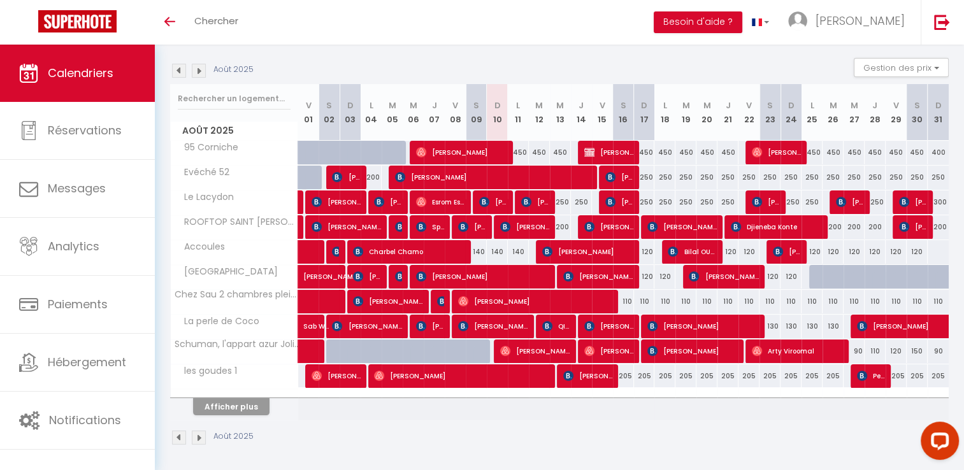
click at [182, 73] on img at bounding box center [179, 71] width 14 height 14
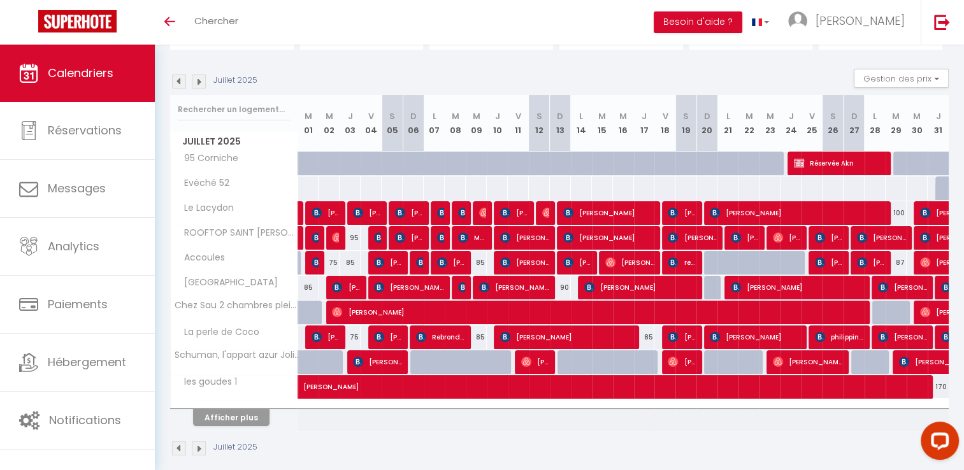
scroll to position [125, 0]
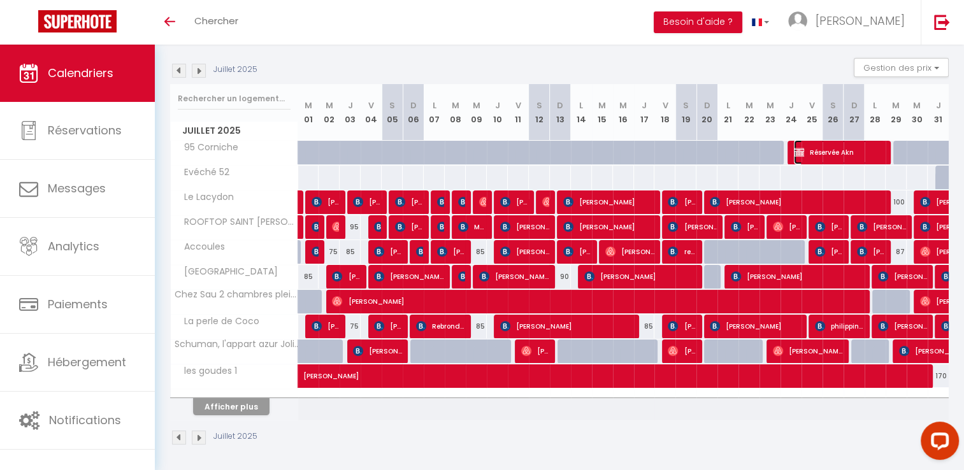
click at [800, 152] on img at bounding box center [799, 152] width 10 height 10
select select "OK"
select select "KO"
select select "0"
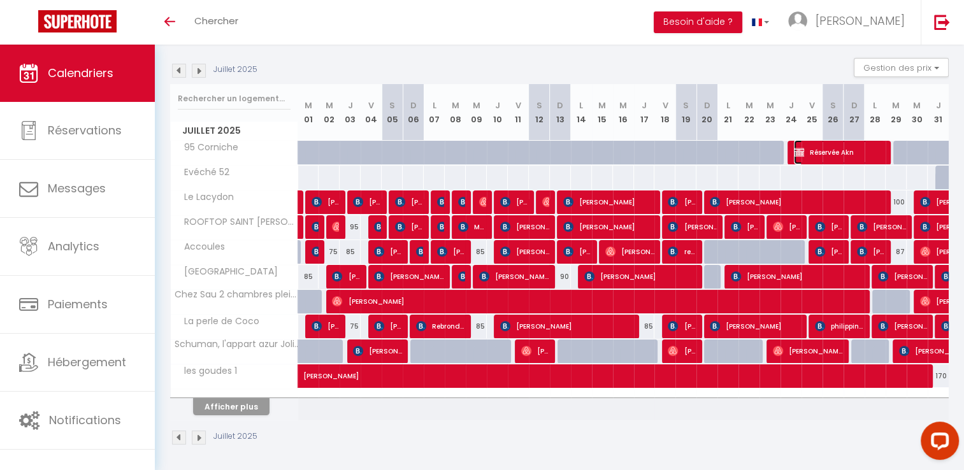
select select "1"
select select
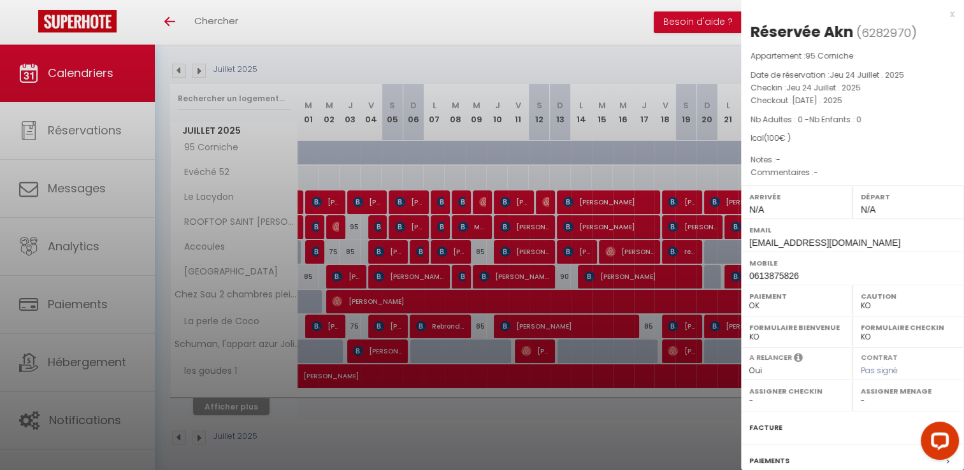
select select "15713"
drag, startPoint x: 753, startPoint y: 29, endPoint x: 851, endPoint y: 29, distance: 98.1
click at [851, 29] on div "Réservée Akn" at bounding box center [801, 32] width 103 height 20
drag, startPoint x: 851, startPoint y: 29, endPoint x: 821, endPoint y: 47, distance: 35.4
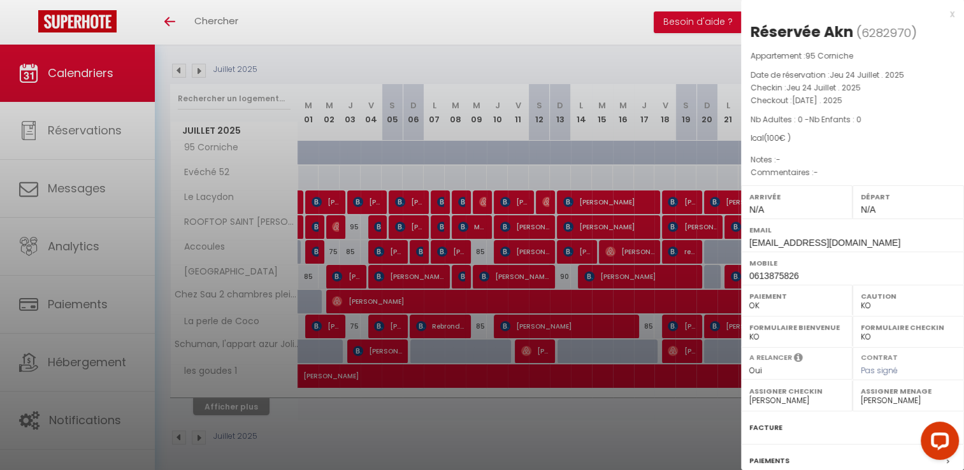
click at [828, 45] on div "Réservée Akn ( 6282970 ) Appartement : 95 Corniche Date de réservation : [DATE]…" at bounding box center [852, 298] width 223 height 553
drag, startPoint x: 808, startPoint y: 54, endPoint x: 854, endPoint y: 56, distance: 45.9
click at [854, 56] on p "Appartement : 95 Corniche" at bounding box center [852, 56] width 204 height 13
drag, startPoint x: 854, startPoint y: 56, endPoint x: 846, endPoint y: 54, distance: 7.9
copy span "95 Corniche"
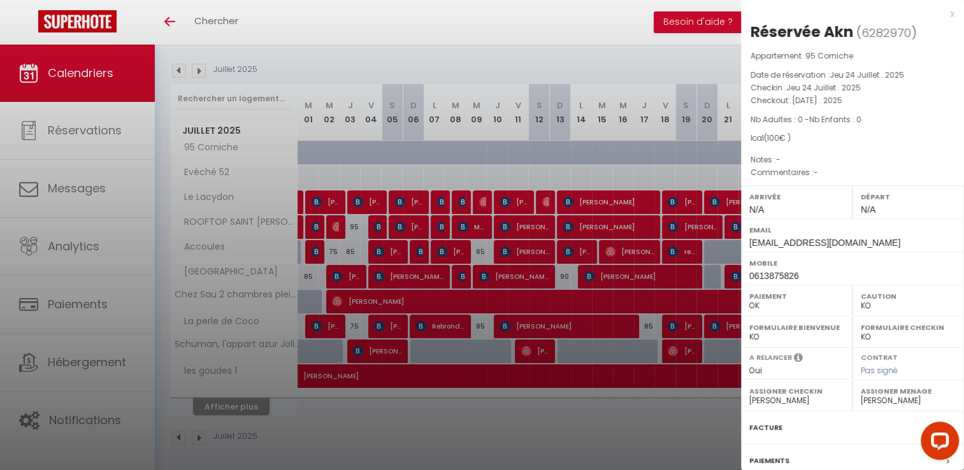
click at [939, 13] on div "x" at bounding box center [847, 13] width 213 height 15
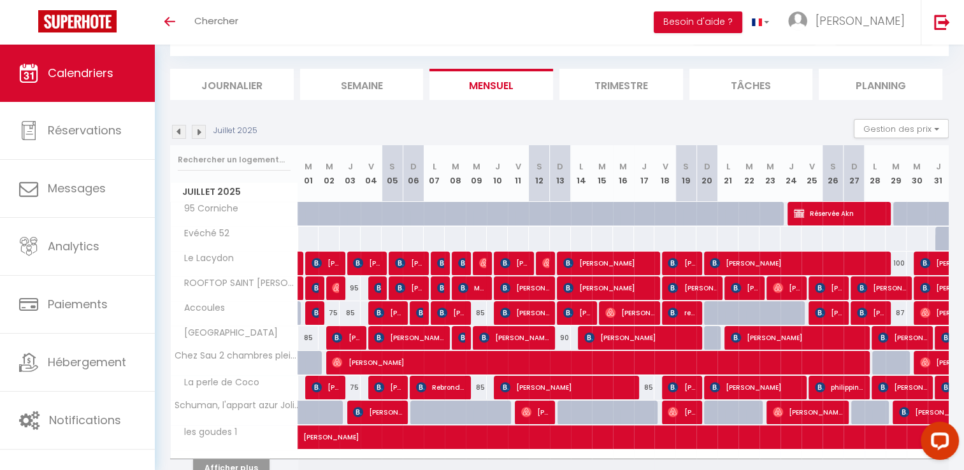
scroll to position [61, 0]
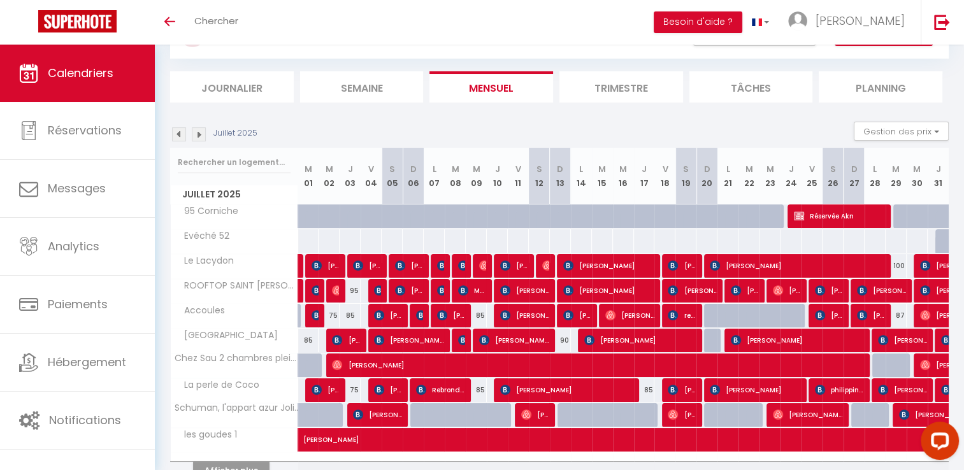
click at [689, 176] on th "S 19" at bounding box center [685, 176] width 21 height 57
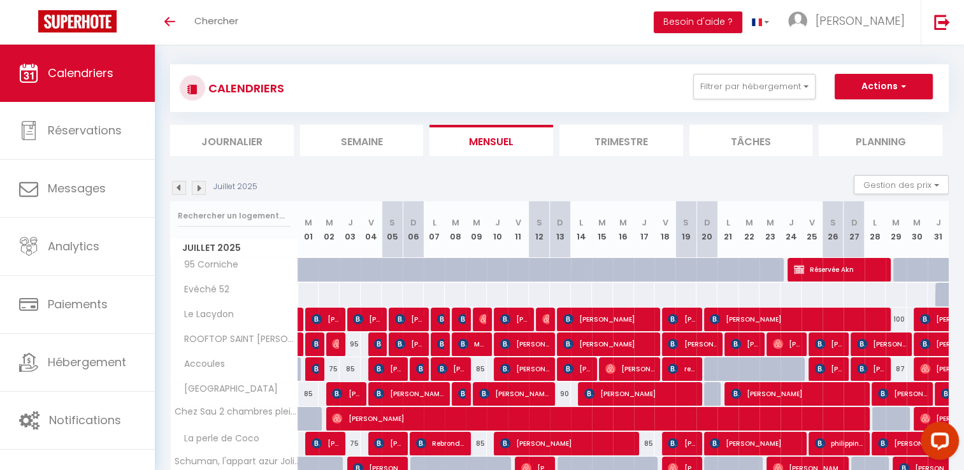
scroll to position [0, 0]
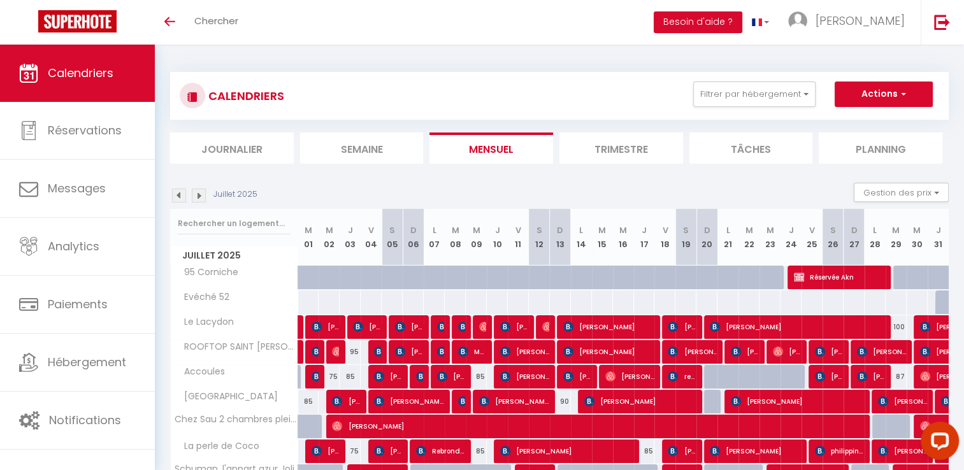
click at [652, 285] on div at bounding box center [651, 285] width 21 height 24
type input "450"
type input "Jeu 17 Juillet 2025"
type input "Ven 18 Juillet 2025"
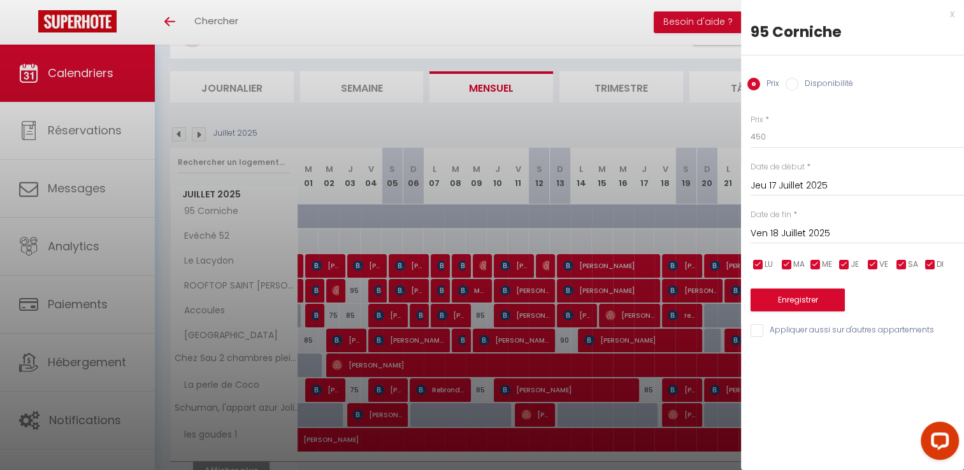
scroll to position [64, 0]
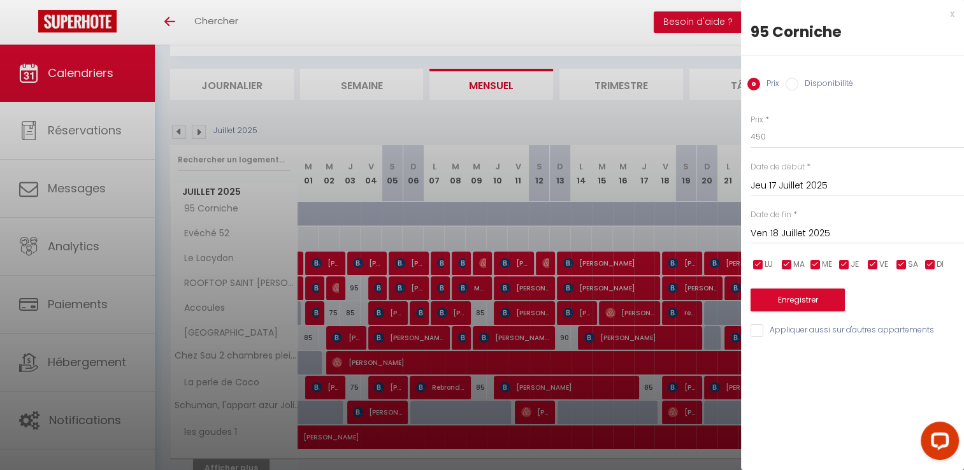
click at [954, 15] on div "x" at bounding box center [847, 13] width 213 height 15
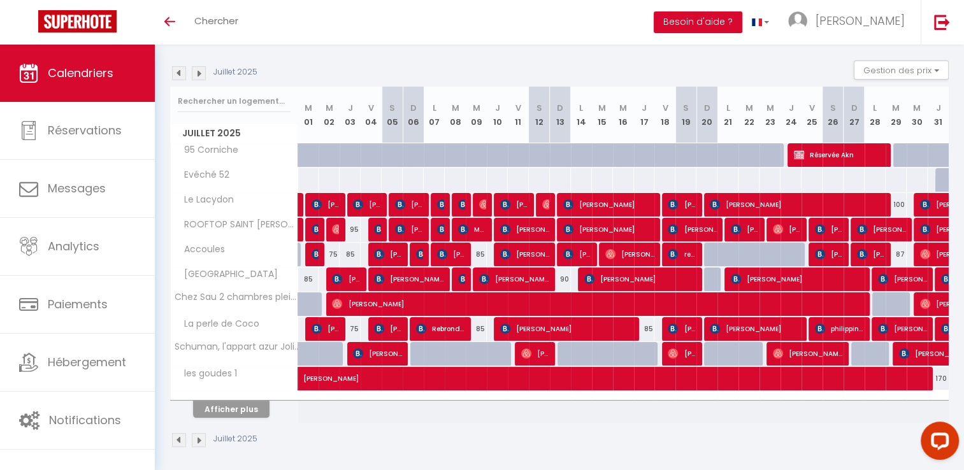
scroll to position [125, 0]
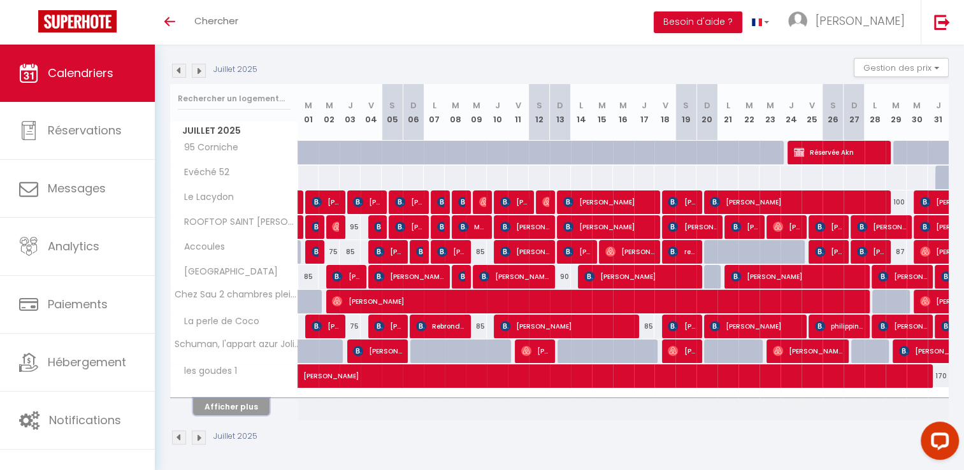
click at [225, 406] on button "Afficher plus" at bounding box center [231, 406] width 76 height 17
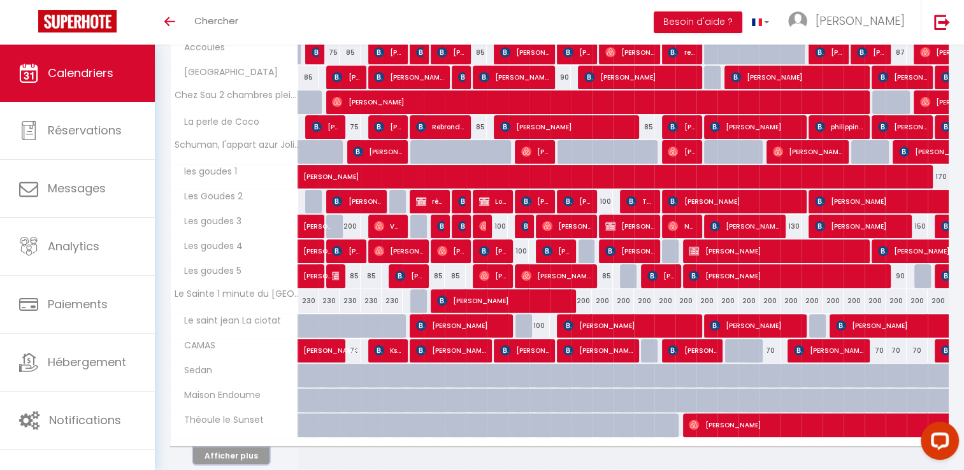
scroll to position [372, 0]
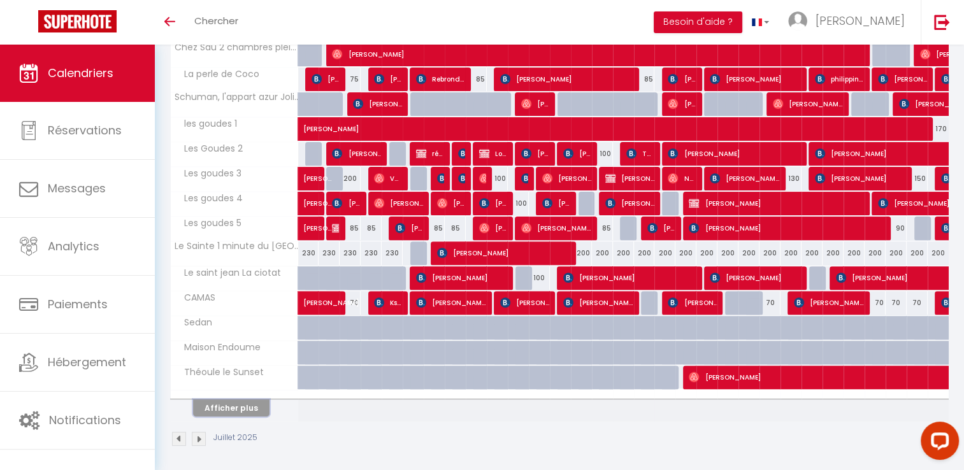
click at [238, 408] on button "Afficher plus" at bounding box center [231, 407] width 76 height 17
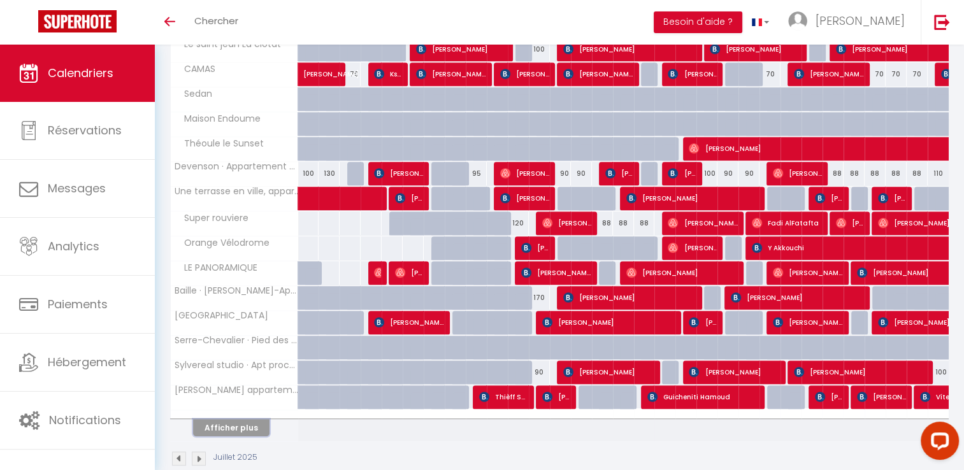
scroll to position [619, 0]
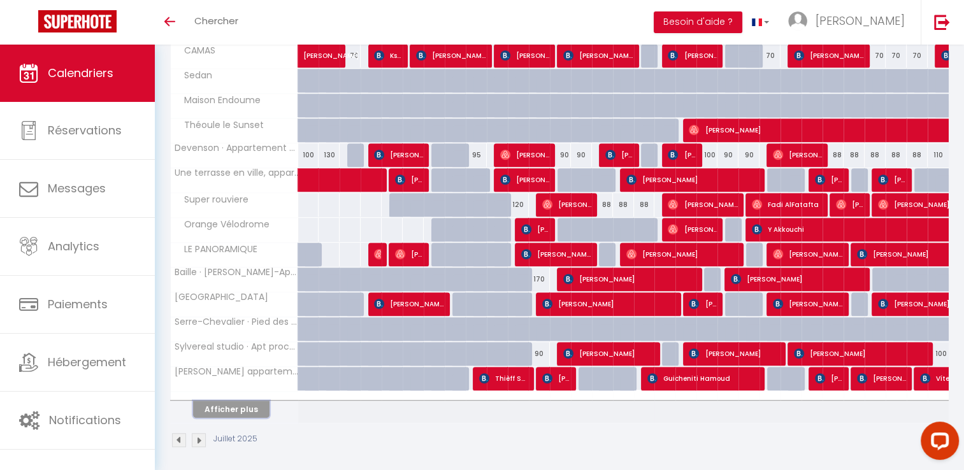
click at [245, 401] on button "Afficher plus" at bounding box center [231, 409] width 76 height 17
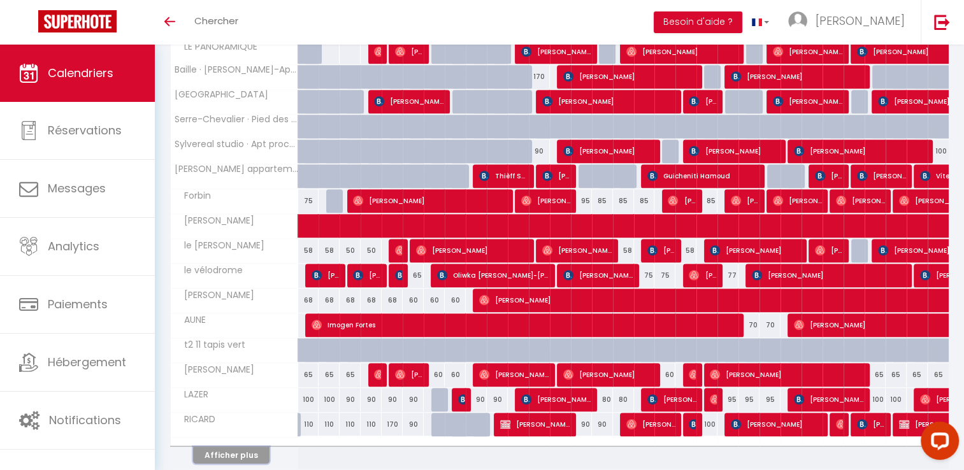
scroll to position [866, 0]
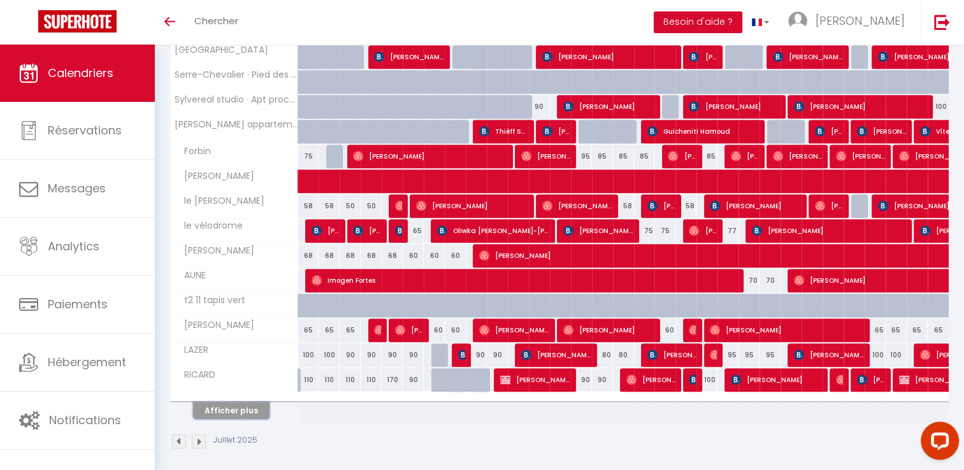
click at [242, 402] on button "Afficher plus" at bounding box center [231, 410] width 76 height 17
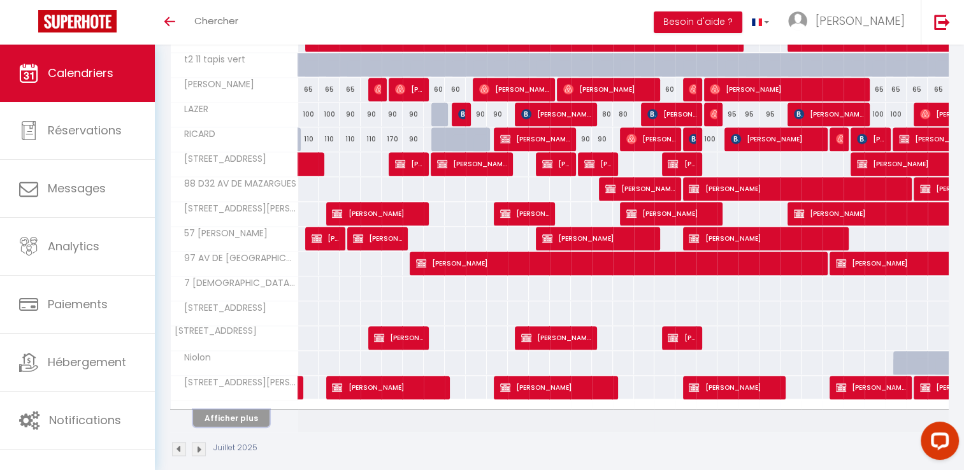
scroll to position [1114, 0]
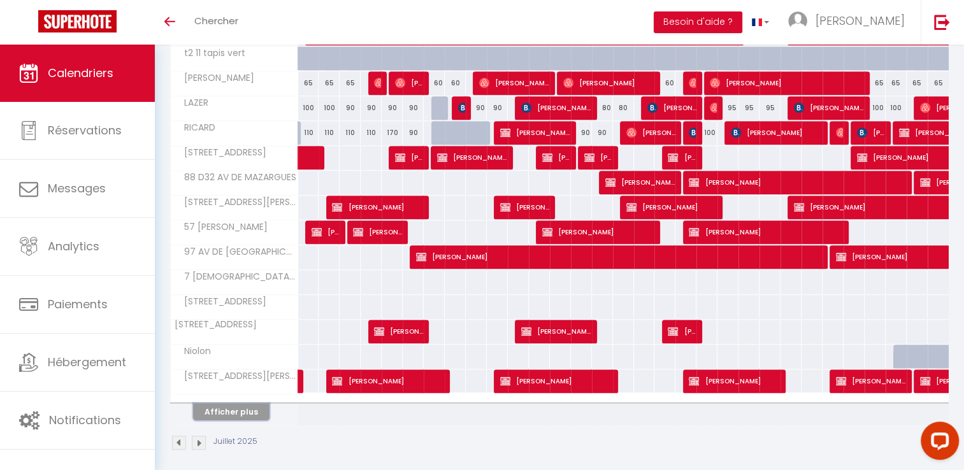
click at [249, 403] on button "Afficher plus" at bounding box center [231, 411] width 76 height 17
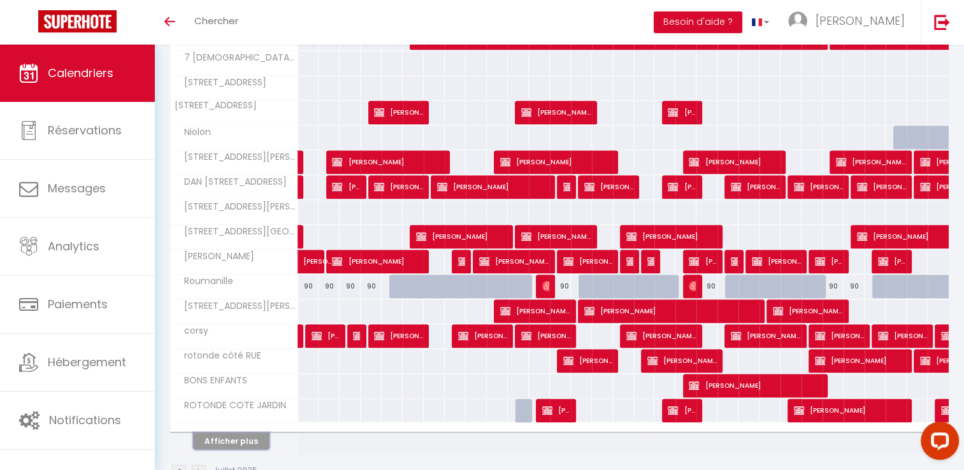
scroll to position [1361, 0]
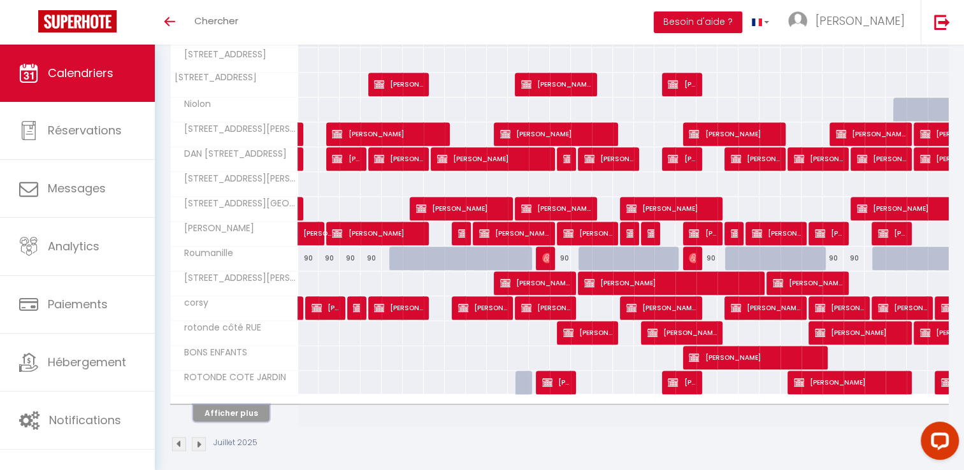
click at [243, 405] on button "Afficher plus" at bounding box center [231, 413] width 76 height 17
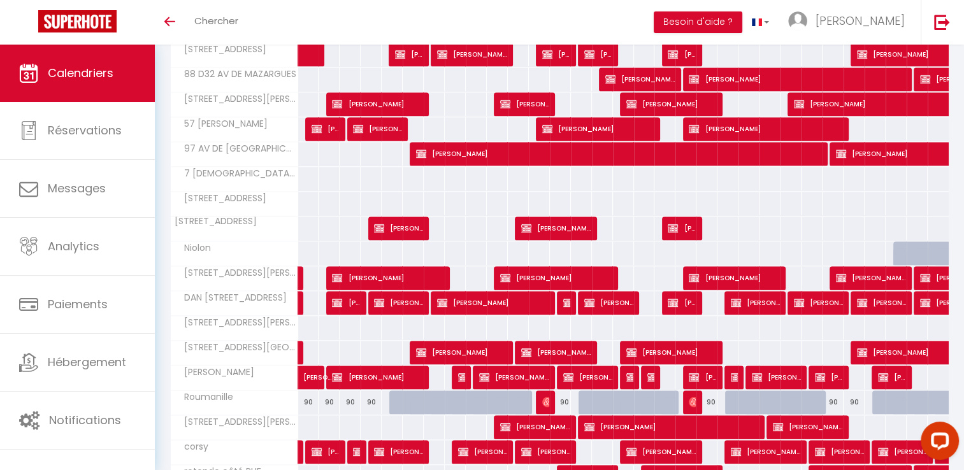
scroll to position [1249, 0]
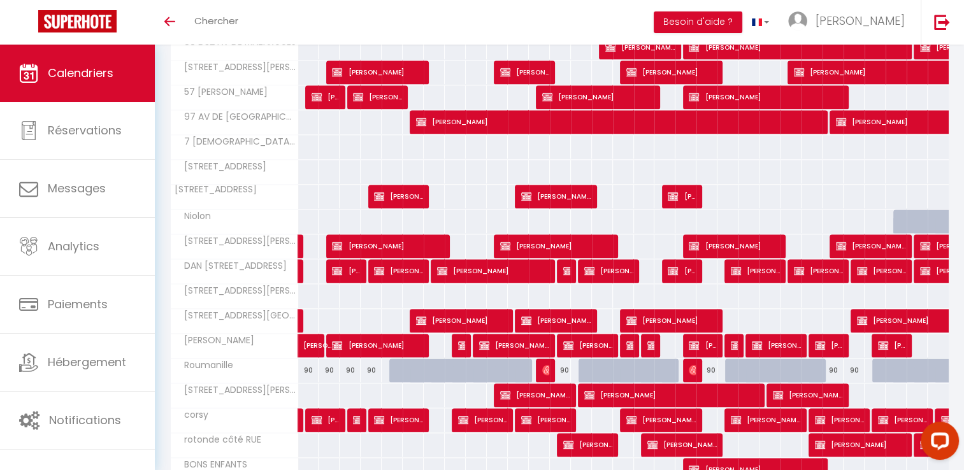
click at [243, 62] on span "[STREET_ADDRESS][PERSON_NAME]" at bounding box center [236, 68] width 127 height 14
click at [214, 61] on span "[STREET_ADDRESS][PERSON_NAME]" at bounding box center [236, 68] width 127 height 14
click at [182, 61] on span "[STREET_ADDRESS][PERSON_NAME]" at bounding box center [236, 68] width 127 height 14
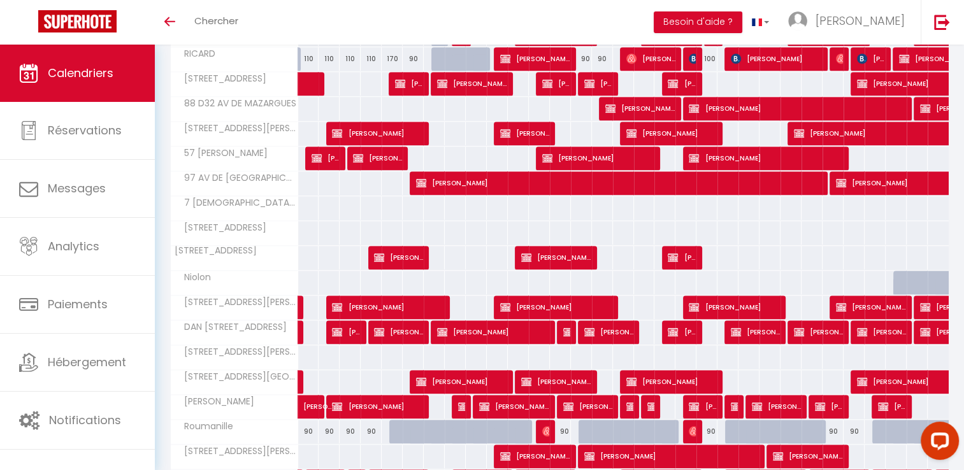
scroll to position [1185, 0]
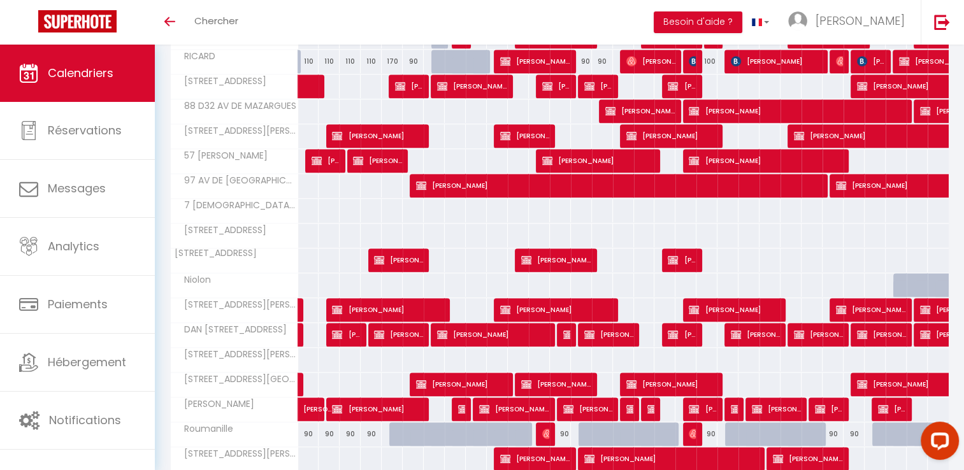
click at [560, 137] on div at bounding box center [560, 136] width 22 height 24
type input "Dim 13 Juillet 2025"
type input "Lun 14 Juillet 2025"
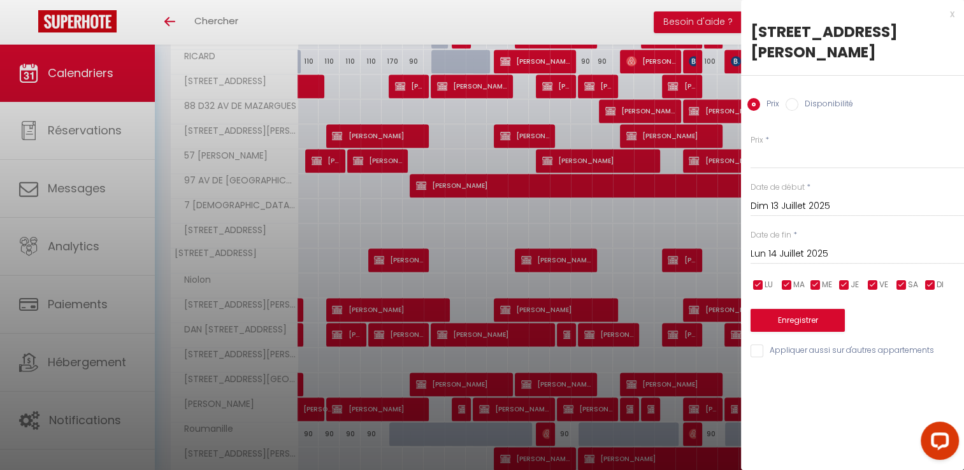
click at [612, 131] on div at bounding box center [482, 235] width 964 height 470
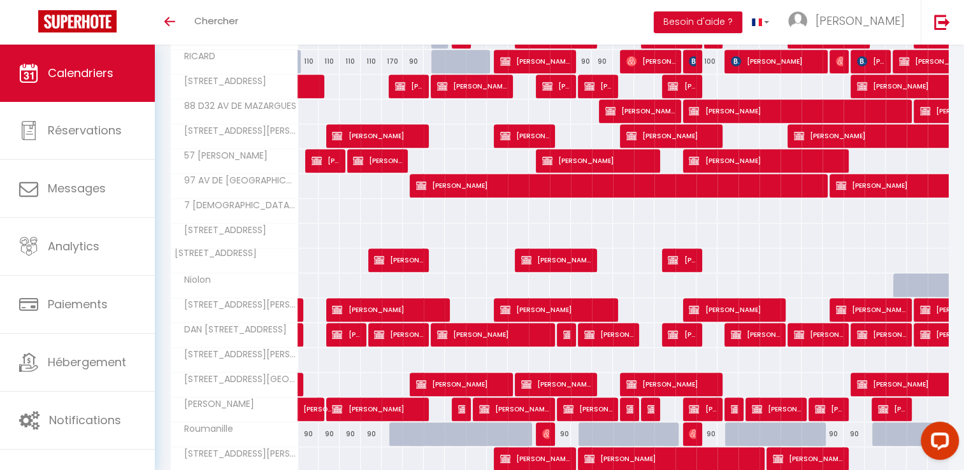
click at [613, 131] on div at bounding box center [623, 136] width 22 height 24
click at [615, 130] on div at bounding box center [623, 136] width 22 height 24
click at [615, 125] on div at bounding box center [623, 136] width 22 height 24
click at [619, 126] on div at bounding box center [623, 136] width 22 height 24
click at [622, 131] on div at bounding box center [630, 136] width 21 height 24
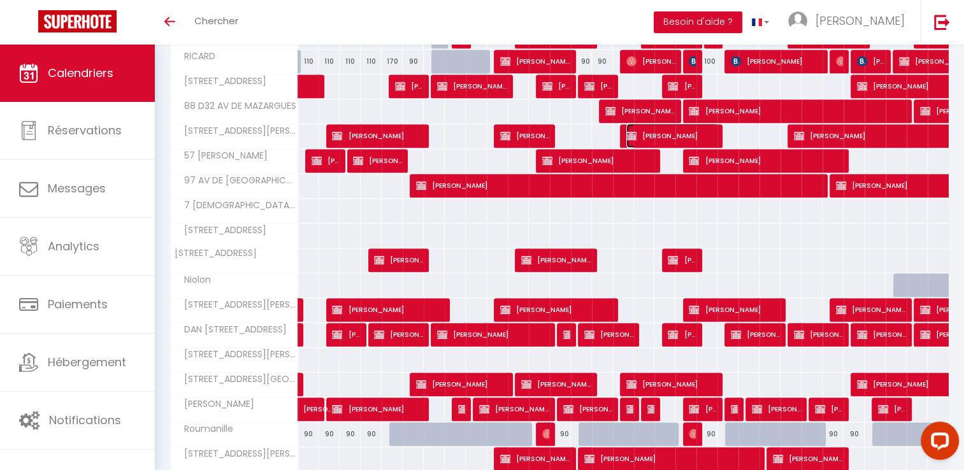
click at [633, 137] on span "[PERSON_NAME]" at bounding box center [671, 136] width 91 height 24
select select
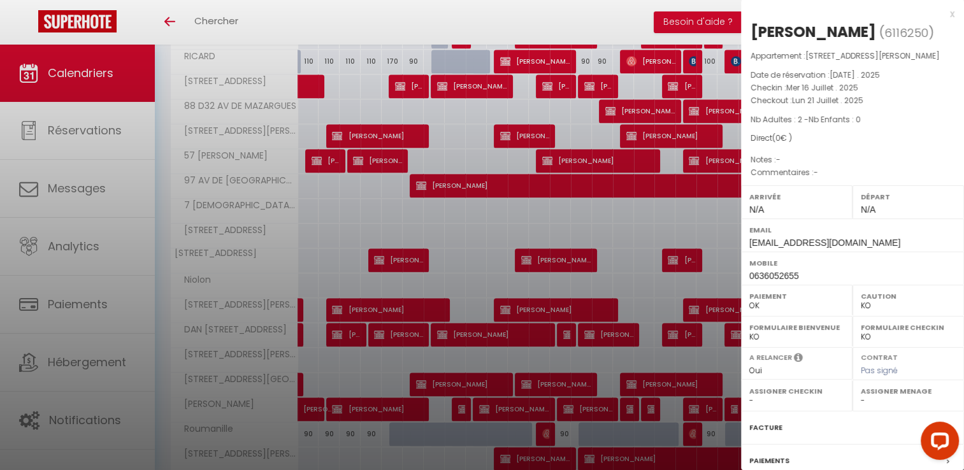
click at [650, 226] on div at bounding box center [482, 235] width 964 height 470
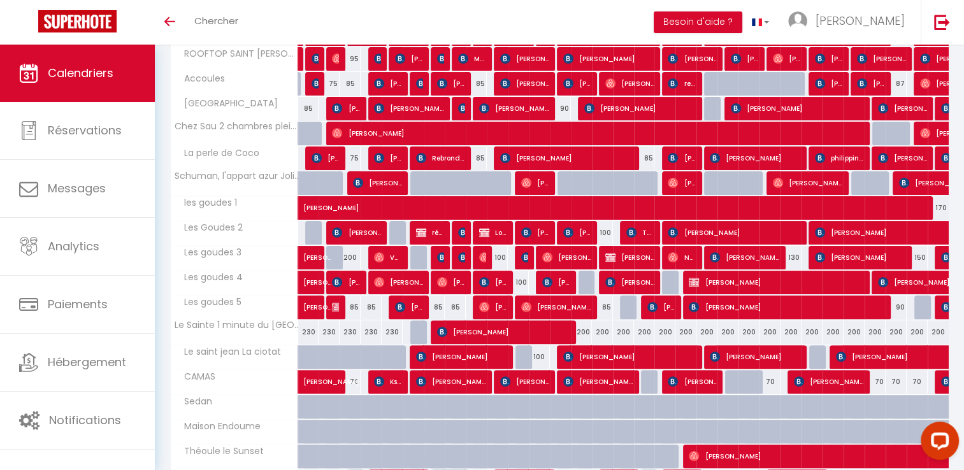
scroll to position [0, 0]
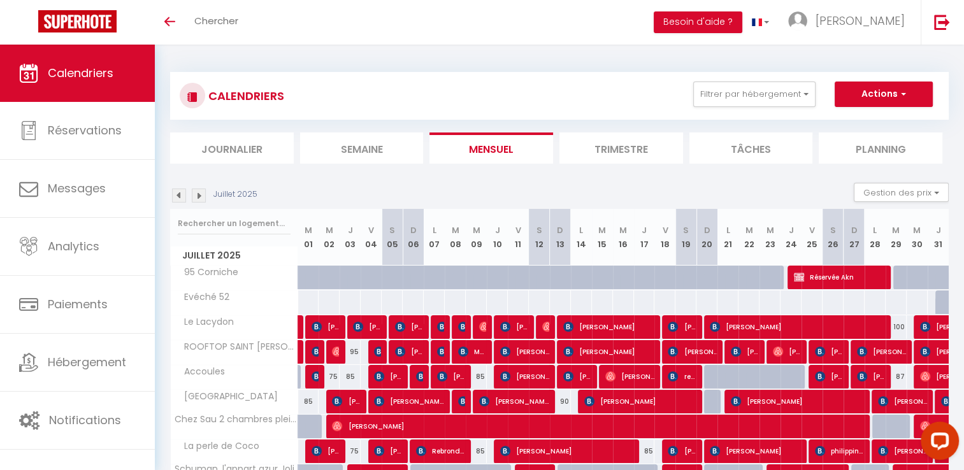
click at [196, 193] on img at bounding box center [199, 196] width 14 height 14
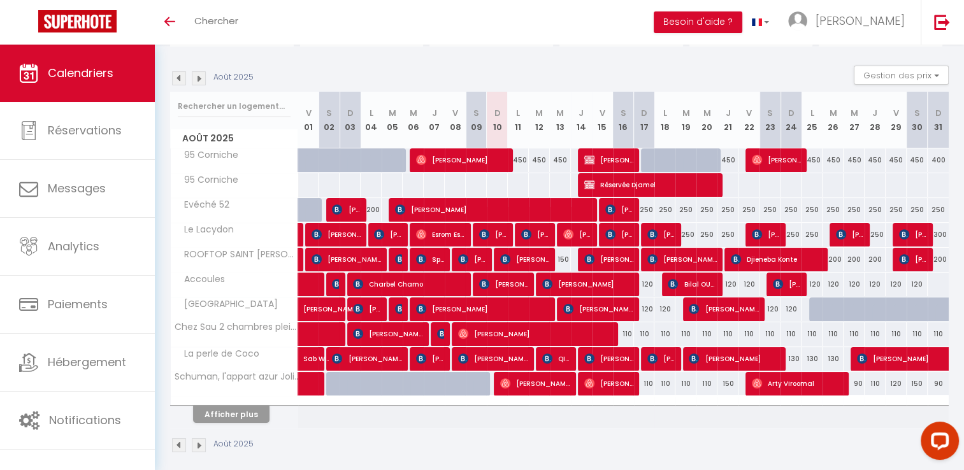
scroll to position [125, 0]
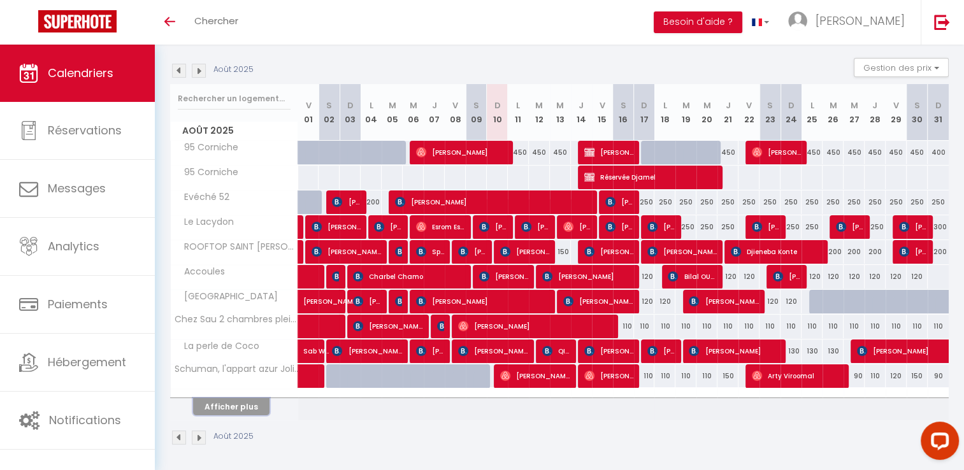
click at [250, 401] on button "Afficher plus" at bounding box center [231, 406] width 76 height 17
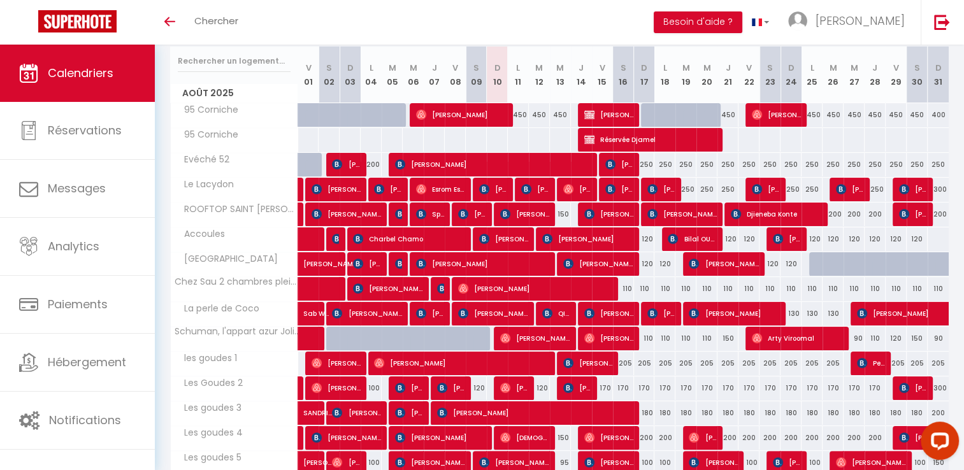
scroll to position [372, 0]
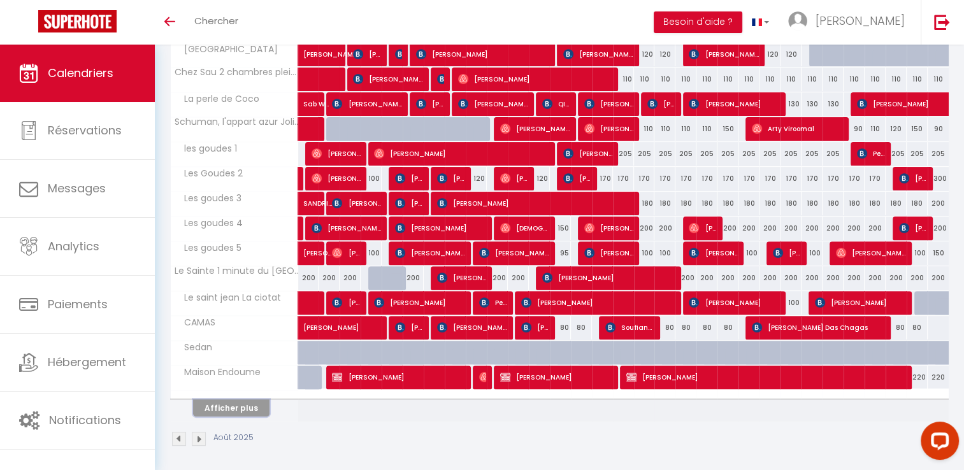
click at [245, 404] on button "Afficher plus" at bounding box center [231, 407] width 76 height 17
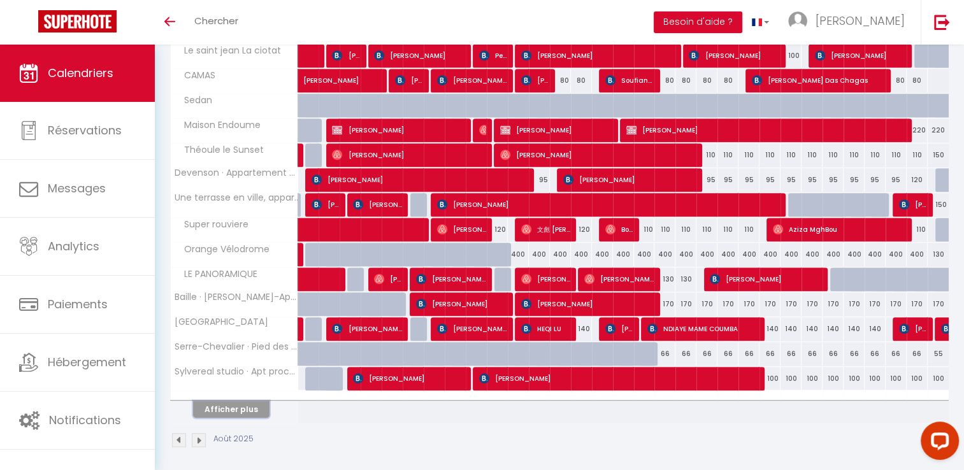
scroll to position [619, 0]
click at [233, 404] on button "Afficher plus" at bounding box center [231, 409] width 76 height 17
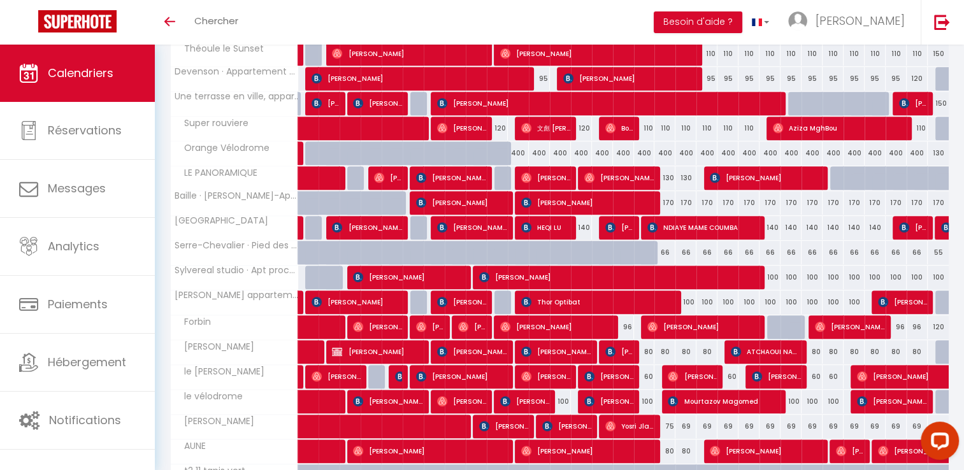
scroll to position [747, 0]
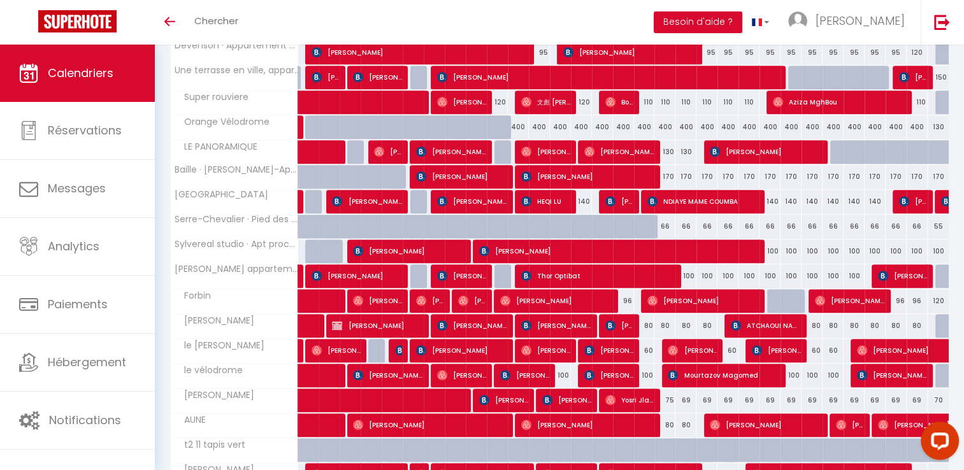
click at [643, 324] on div "80" at bounding box center [644, 326] width 21 height 24
type input "80"
type input "Dim 17 Août 2025"
type input "Lun 18 Août 2025"
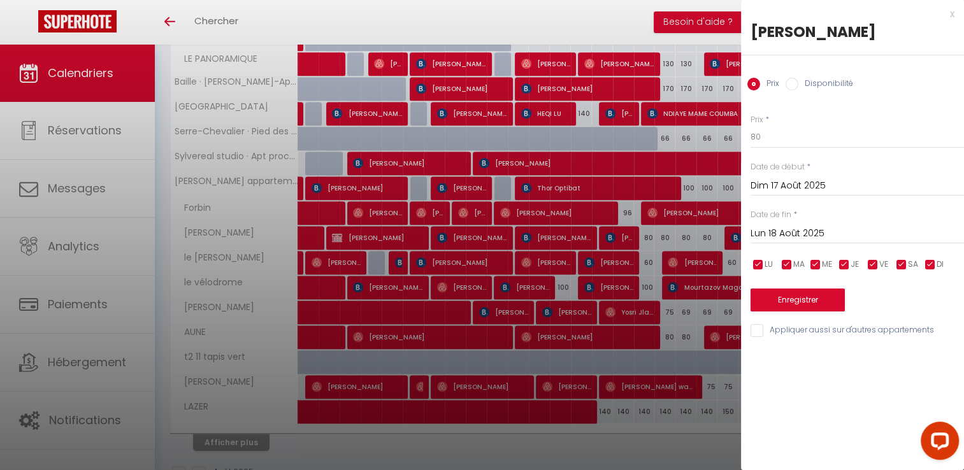
scroll to position [866, 0]
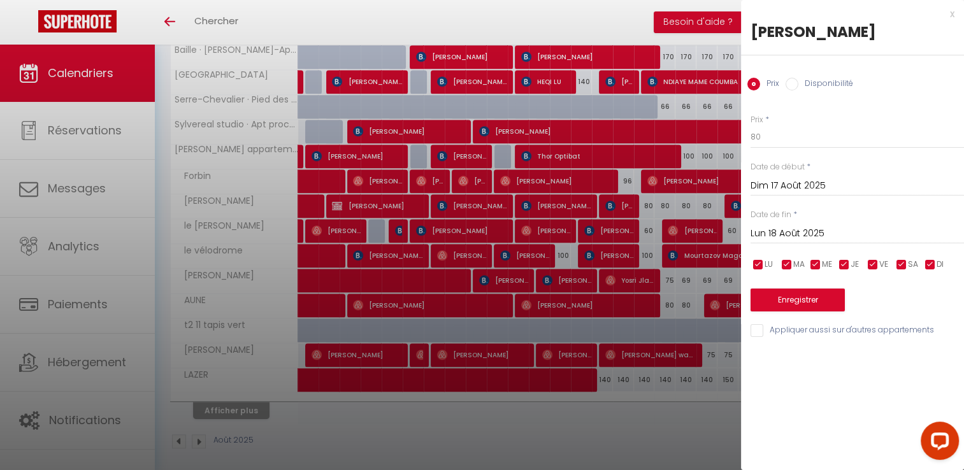
click at [226, 403] on div at bounding box center [482, 235] width 964 height 470
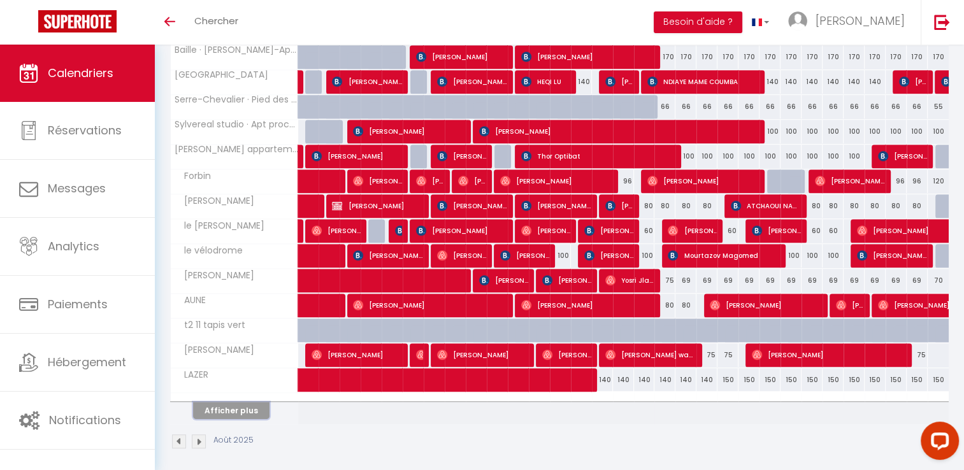
click at [235, 403] on button "Afficher plus" at bounding box center [231, 410] width 76 height 17
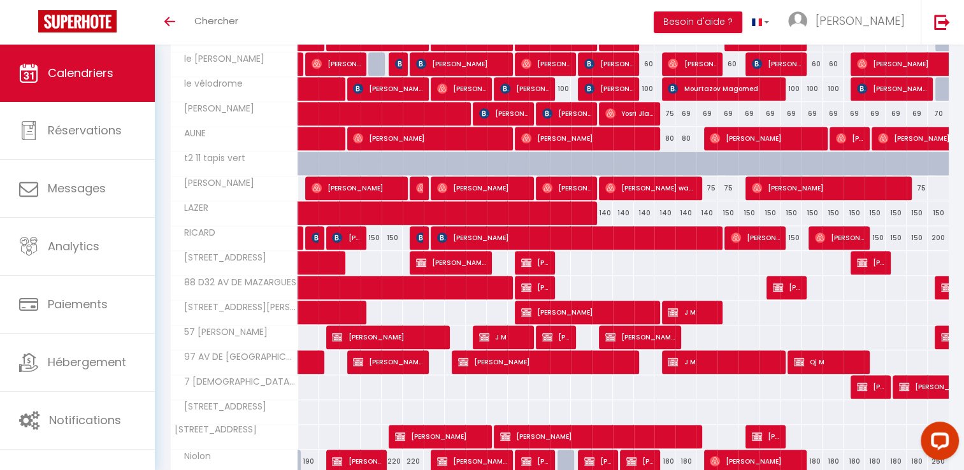
scroll to position [1058, 0]
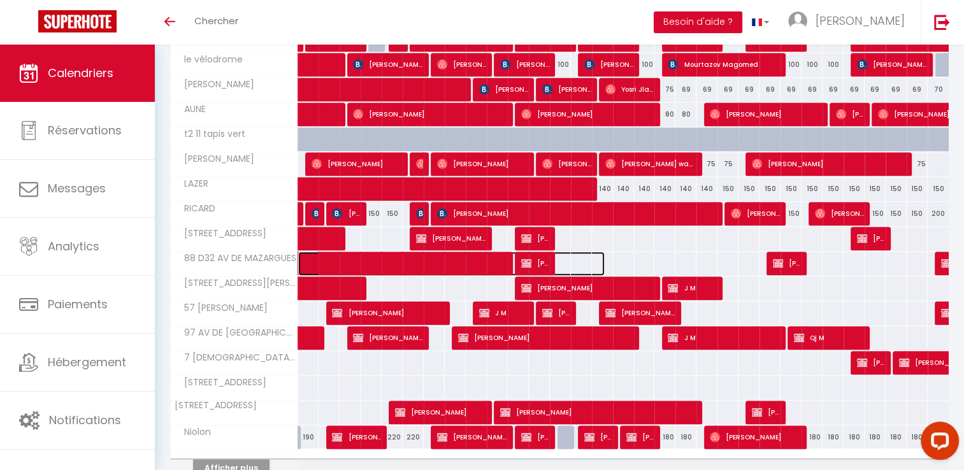
click at [563, 252] on span at bounding box center [458, 264] width 293 height 24
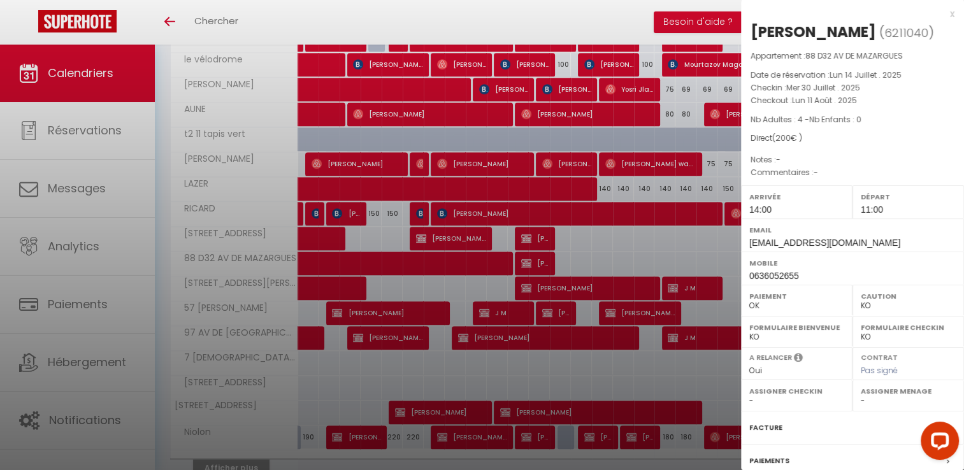
click at [563, 382] on div at bounding box center [482, 235] width 964 height 470
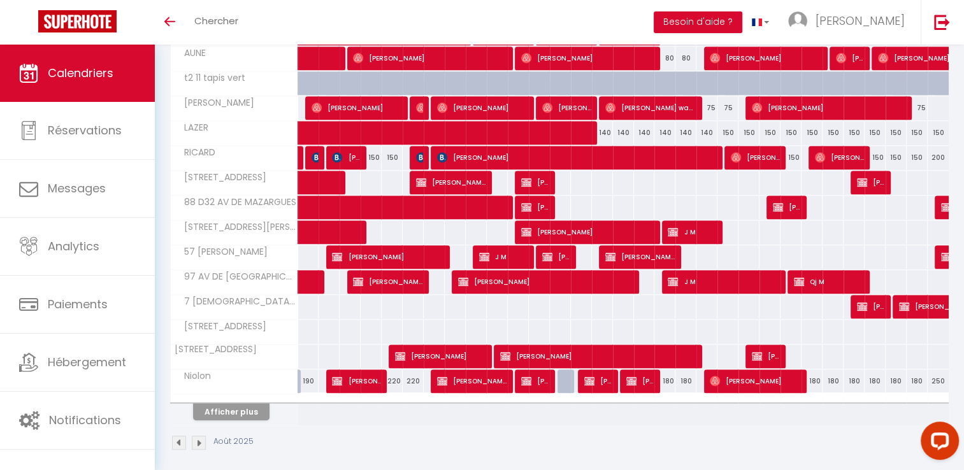
scroll to position [1114, 0]
click at [252, 407] on button "Afficher plus" at bounding box center [231, 411] width 76 height 17
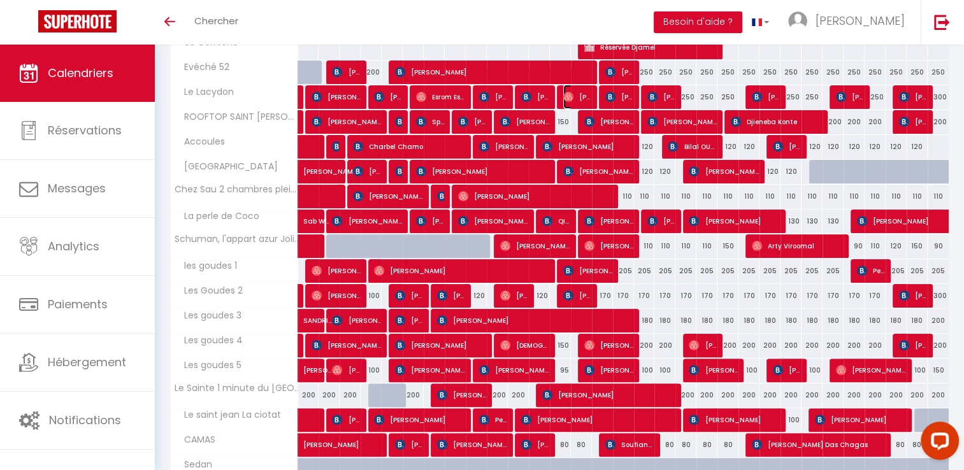
scroll to position [0, 0]
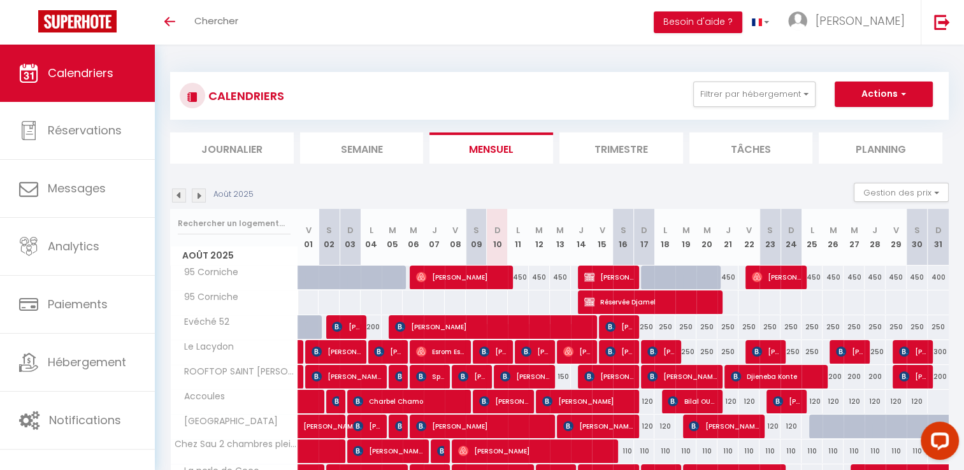
click at [183, 196] on img at bounding box center [179, 196] width 14 height 14
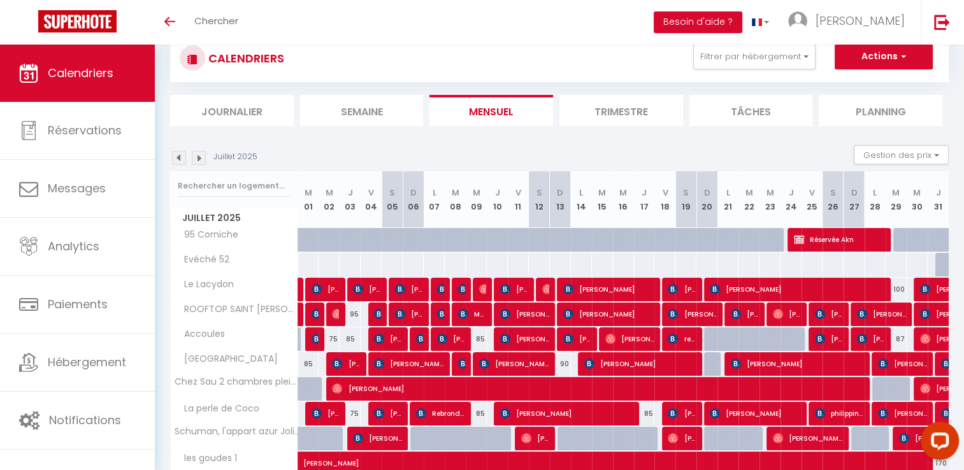
scroll to position [64, 0]
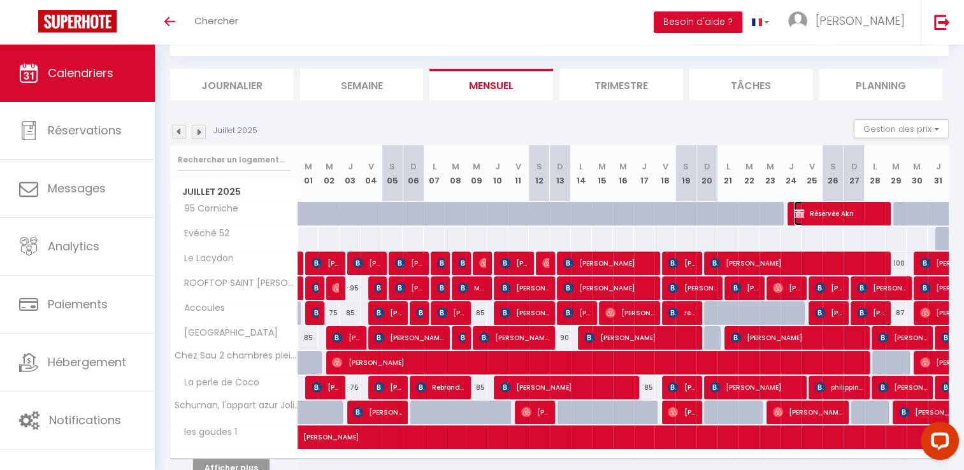
click at [833, 213] on span "Réservée Akn" at bounding box center [839, 213] width 91 height 24
select select "15713"
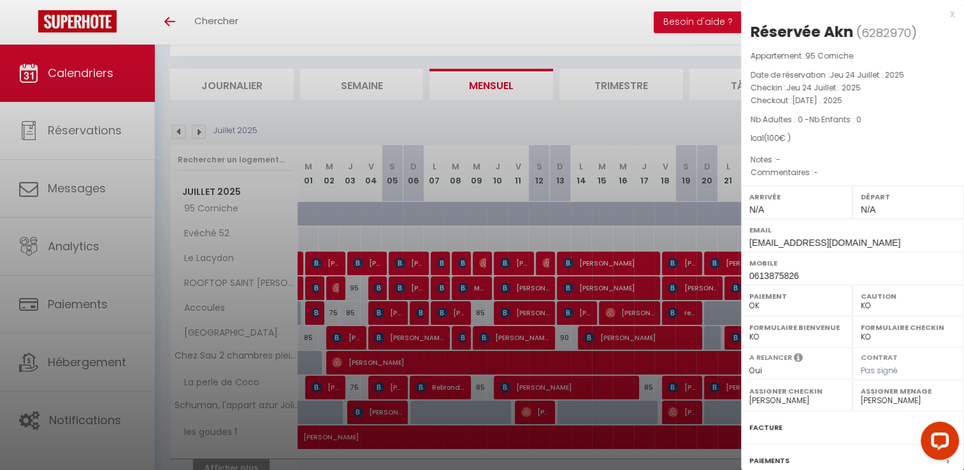
drag, startPoint x: 754, startPoint y: 32, endPoint x: 849, endPoint y: 36, distance: 94.4
click at [849, 36] on div "Réservée Akn" at bounding box center [801, 32] width 103 height 20
copy div "Réservée Akn"
drag, startPoint x: 862, startPoint y: 34, endPoint x: 907, endPoint y: 32, distance: 45.3
click at [907, 32] on span "6282970" at bounding box center [886, 33] width 50 height 16
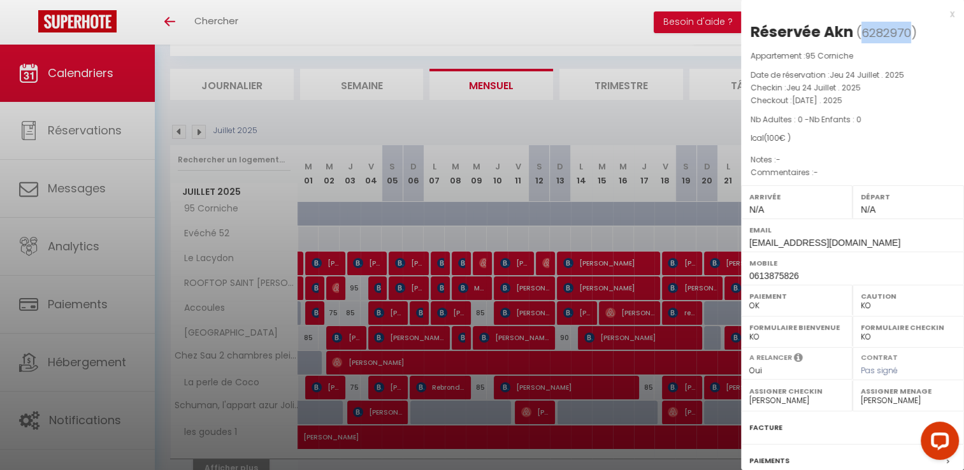
copy span "6282970"
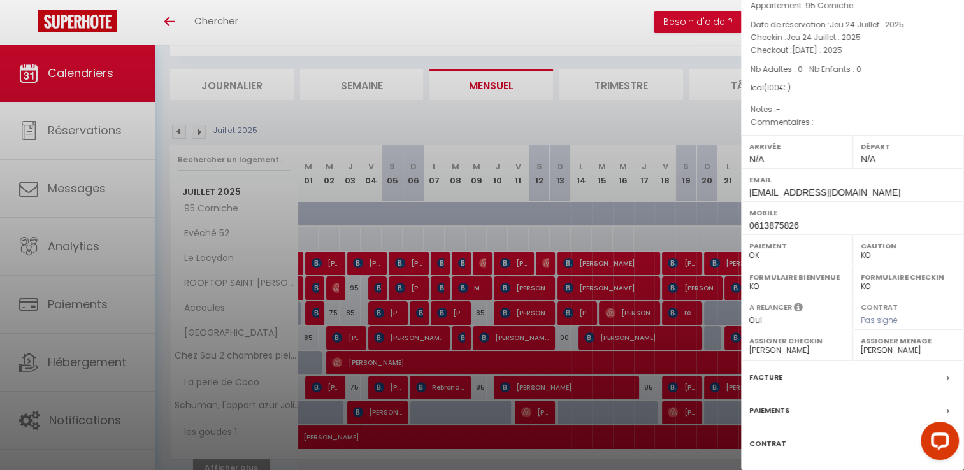
scroll to position [121, 0]
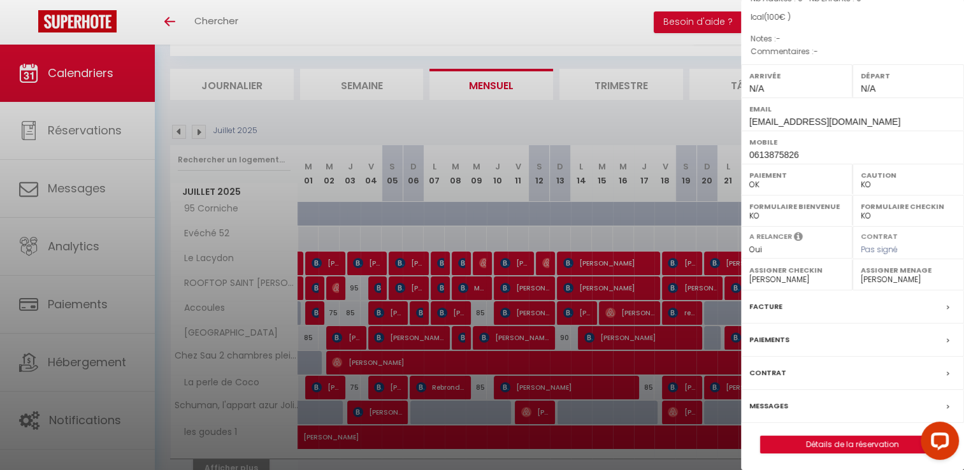
click at [775, 294] on div "Facture" at bounding box center [852, 306] width 223 height 33
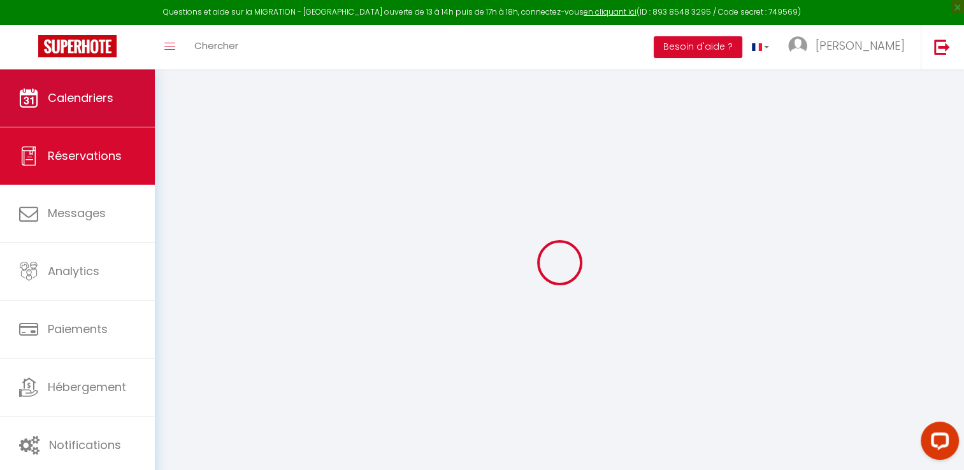
select select
checkbox input "false"
select select
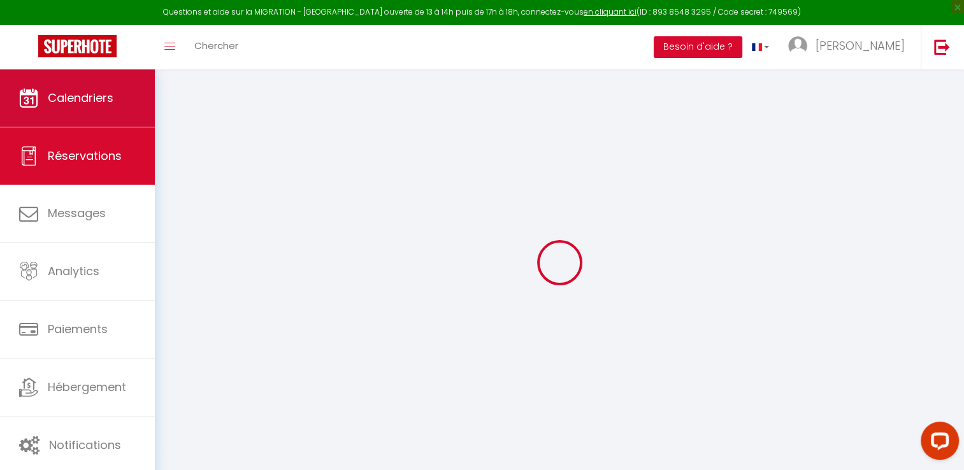
select select
checkbox input "false"
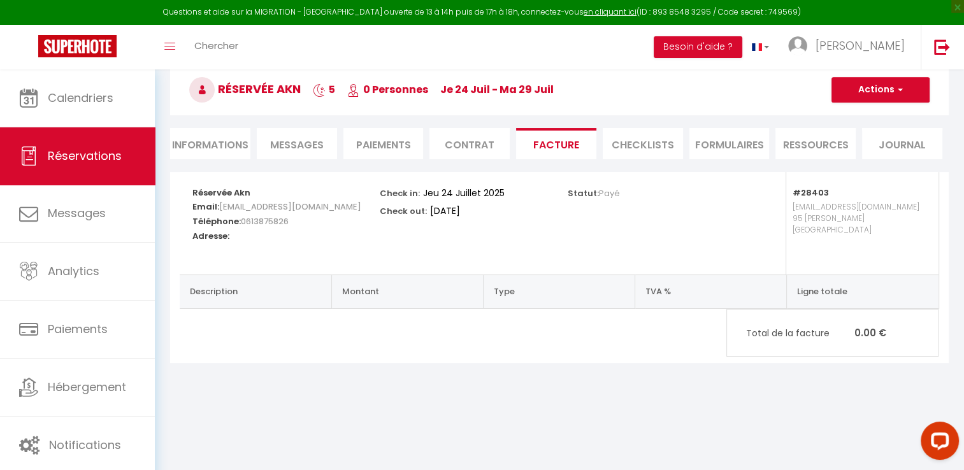
scroll to position [69, 0]
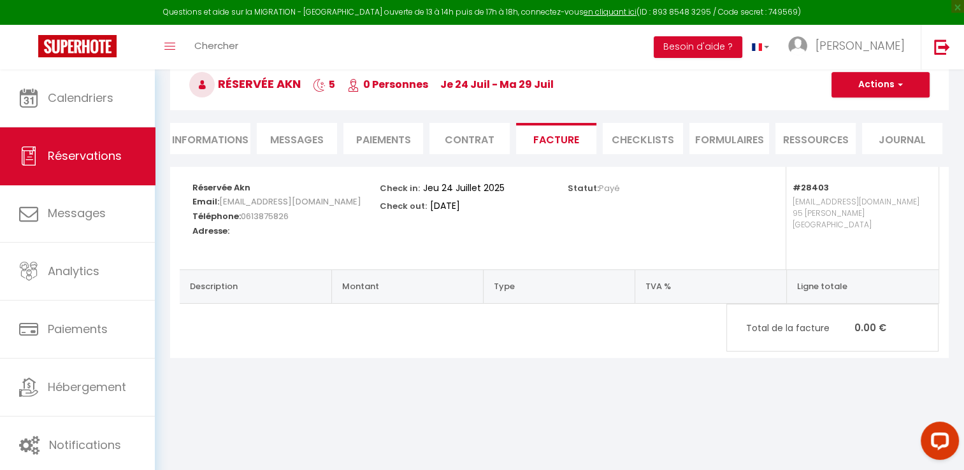
click at [485, 132] on li "Contrat" at bounding box center [469, 138] width 80 height 31
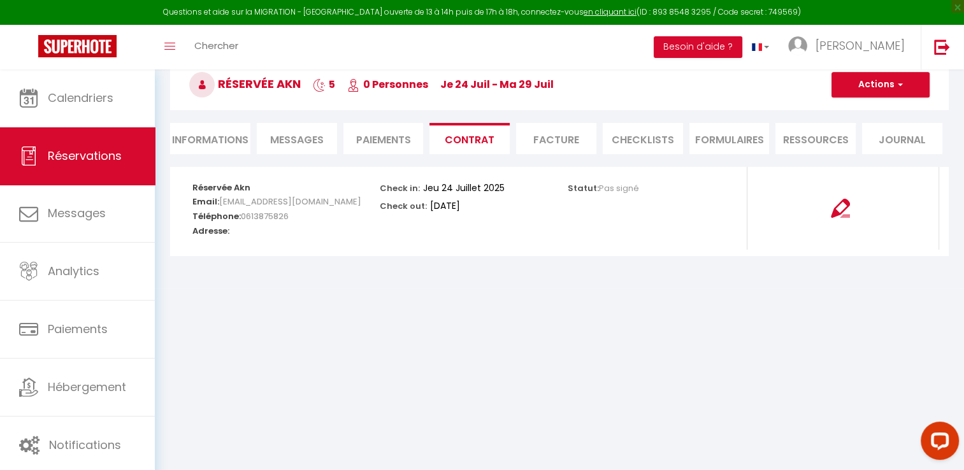
click at [352, 146] on li "Paiements" at bounding box center [383, 138] width 80 height 31
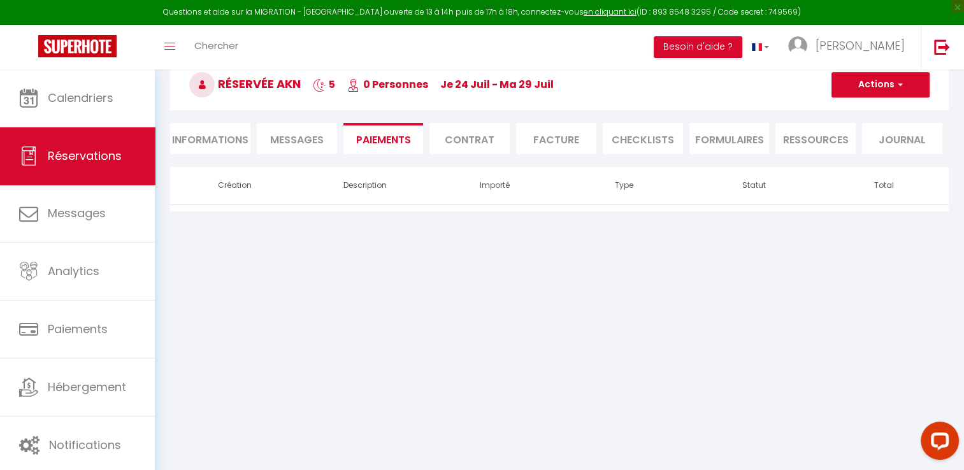
click at [298, 147] on li "Messages" at bounding box center [297, 138] width 80 height 31
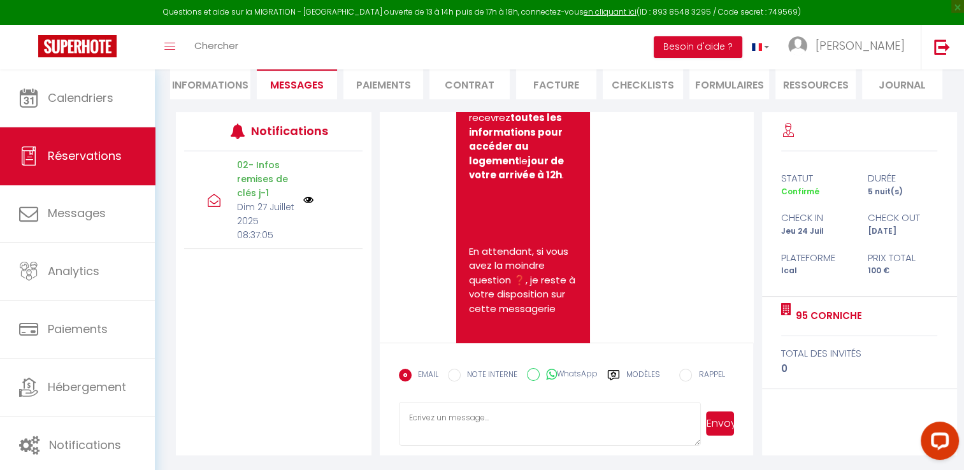
scroll to position [189, 0]
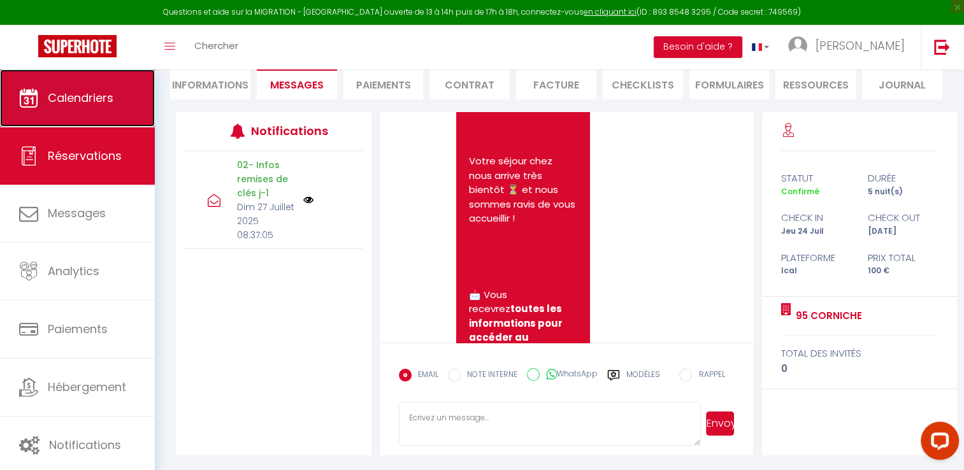
click at [81, 101] on span "Calendriers" at bounding box center [81, 98] width 66 height 16
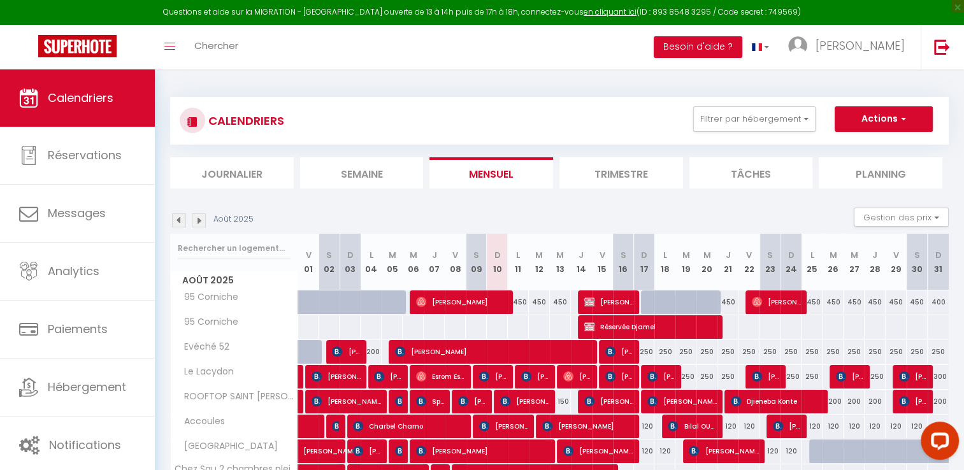
click at [181, 218] on img at bounding box center [179, 220] width 14 height 14
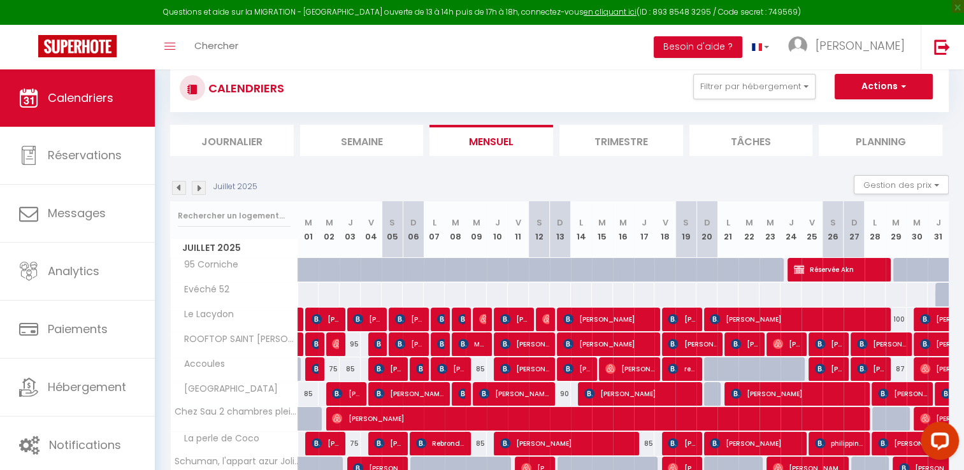
scroll to position [64, 0]
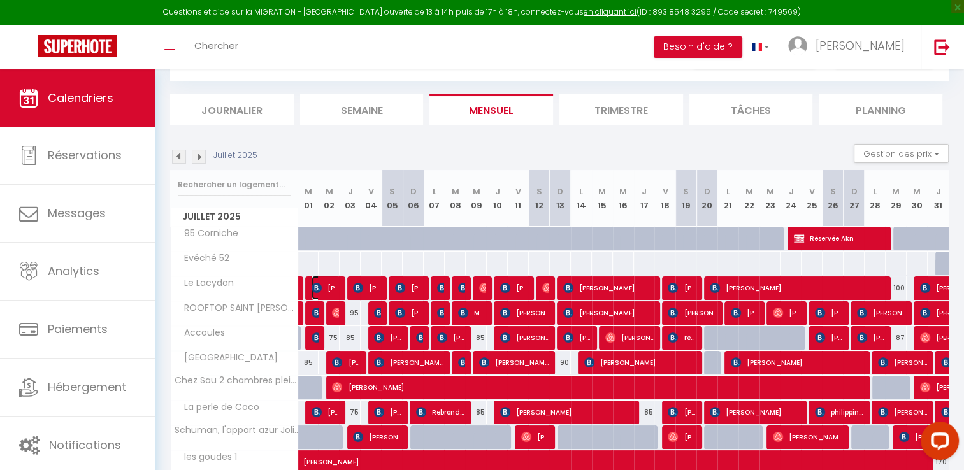
click at [321, 289] on img at bounding box center [317, 288] width 10 height 10
select select "OK"
select select "KO"
select select "0"
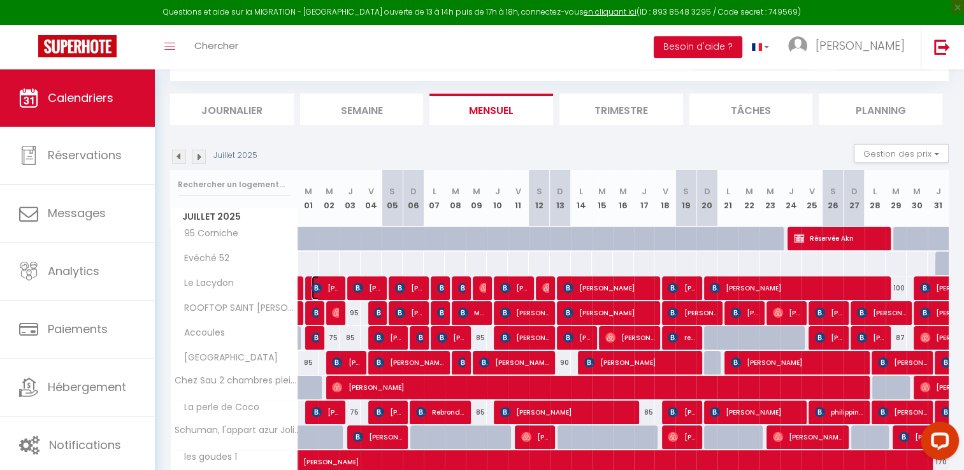
select select "1"
select select
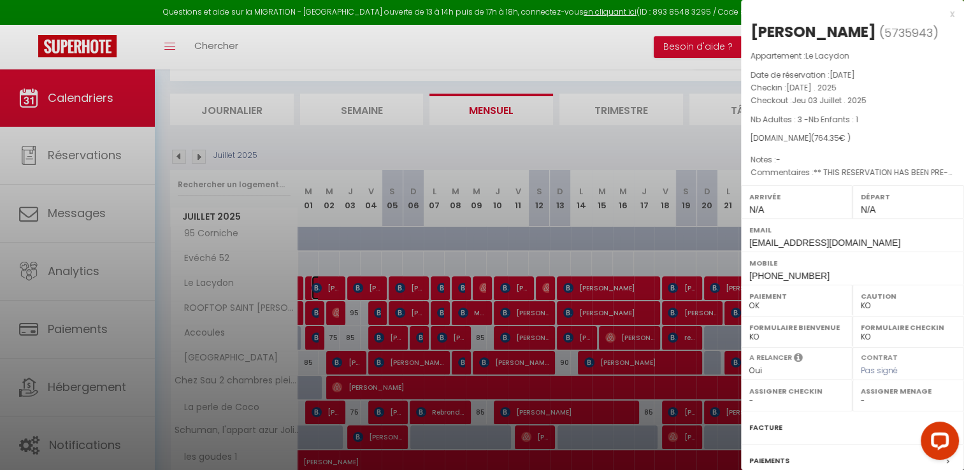
select select "15713"
drag, startPoint x: 747, startPoint y: 29, endPoint x: 810, endPoint y: 39, distance: 64.5
click at [810, 39] on div "lu yang ( 5735943 ) Appartement : Le Lacydon Date de réservation : [DATE] Check…" at bounding box center [852, 298] width 223 height 553
drag, startPoint x: 810, startPoint y: 39, endPoint x: 797, endPoint y: 33, distance: 14.8
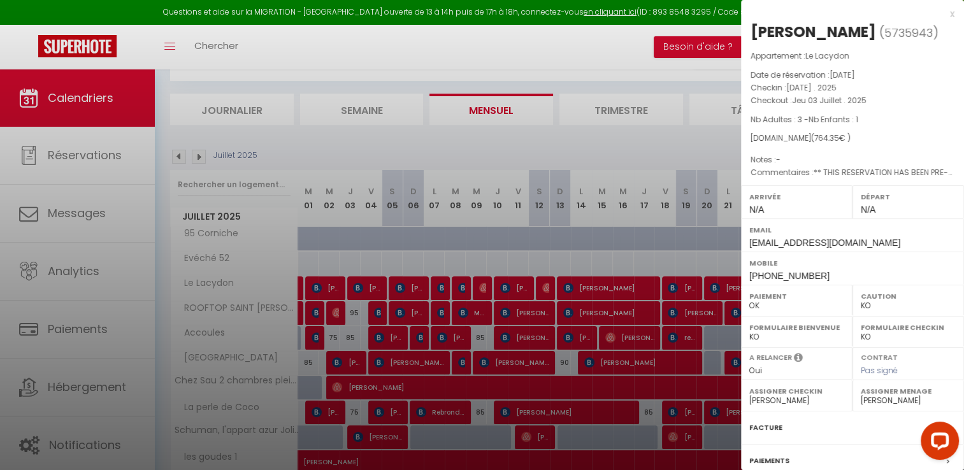
copy h2 "[PERSON_NAME]"
drag, startPoint x: 815, startPoint y: 32, endPoint x: 861, endPoint y: 37, distance: 46.1
click at [884, 37] on span "5735943" at bounding box center [908, 33] width 48 height 16
drag, startPoint x: 861, startPoint y: 37, endPoint x: 851, endPoint y: 32, distance: 10.8
copy span "5735943"
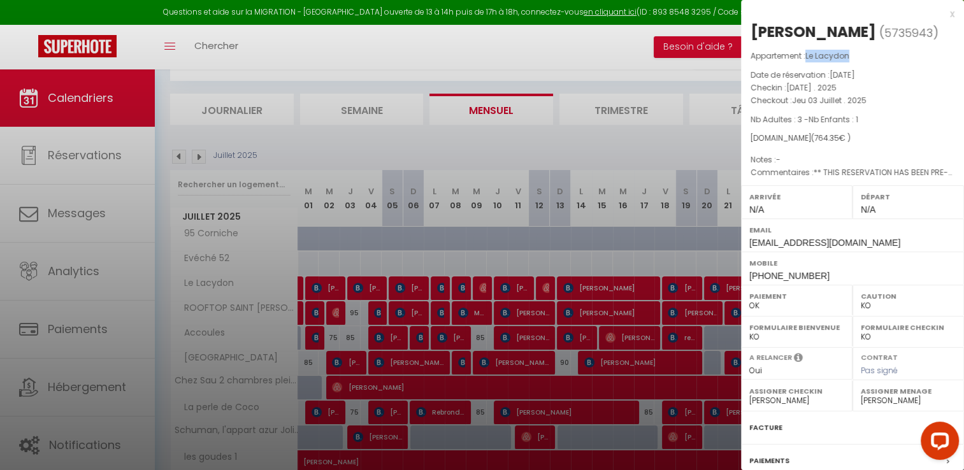
drag, startPoint x: 807, startPoint y: 57, endPoint x: 852, endPoint y: 57, distance: 45.2
click at [852, 57] on p "Appartement : Le Lacydon" at bounding box center [852, 56] width 204 height 13
drag, startPoint x: 852, startPoint y: 57, endPoint x: 826, endPoint y: 53, distance: 26.5
copy span "Le Lacydon"
click at [369, 288] on div at bounding box center [482, 235] width 964 height 470
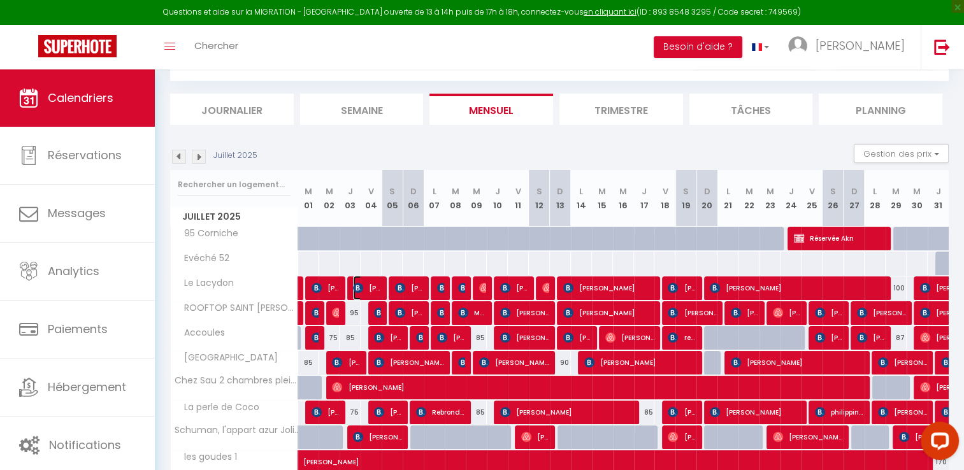
click at [369, 288] on span "[PERSON_NAME]" at bounding box center [367, 288] width 28 height 24
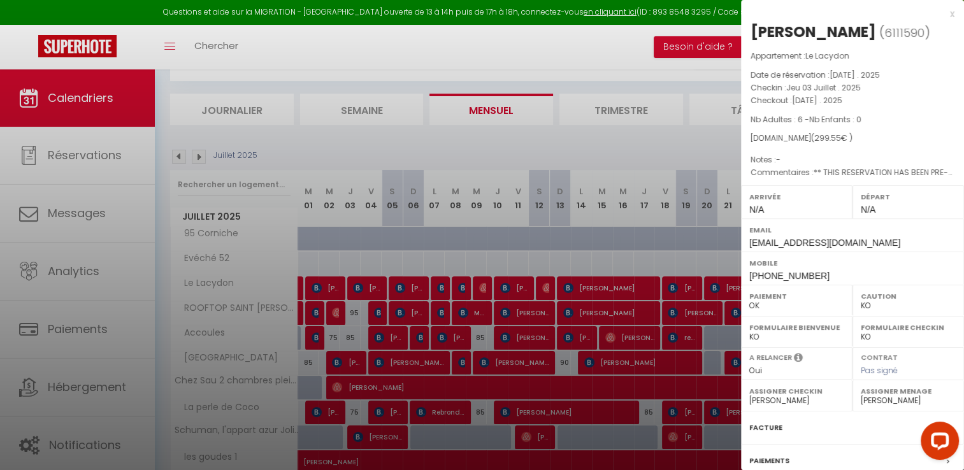
drag, startPoint x: 755, startPoint y: 30, endPoint x: 822, endPoint y: 33, distance: 67.6
click at [822, 33] on div "[PERSON_NAME]" at bounding box center [813, 32] width 126 height 20
drag, startPoint x: 822, startPoint y: 33, endPoint x: 757, endPoint y: 29, distance: 65.1
click at [757, 29] on div "[PERSON_NAME]" at bounding box center [813, 32] width 126 height 20
drag, startPoint x: 747, startPoint y: 32, endPoint x: 831, endPoint y: 35, distance: 84.2
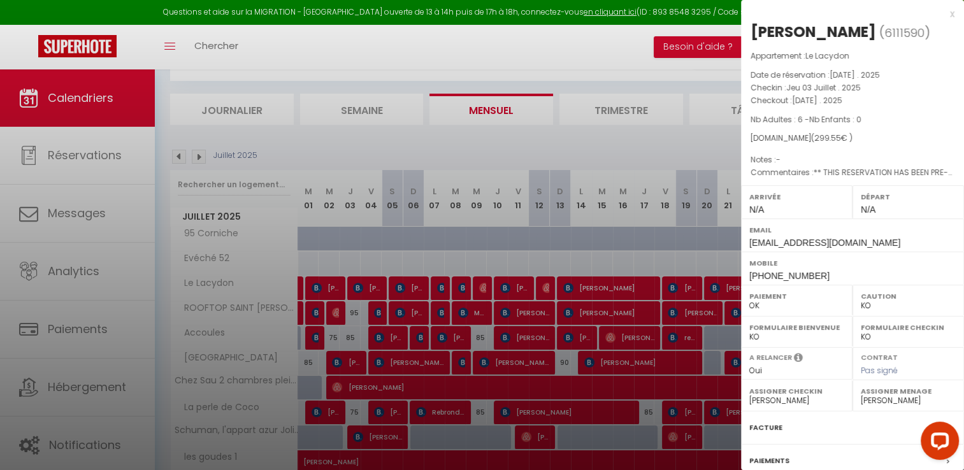
click at [831, 35] on div "[PERSON_NAME] ( 6111590 ) Appartement : Le Lacydon Date de réservation : [DATE]…" at bounding box center [852, 298] width 223 height 553
drag, startPoint x: 831, startPoint y: 35, endPoint x: 812, endPoint y: 31, distance: 19.6
copy div "[PERSON_NAME]"
drag, startPoint x: 838, startPoint y: 37, endPoint x: 876, endPoint y: 29, distance: 38.4
click at [884, 29] on span "6111590" at bounding box center [904, 33] width 40 height 16
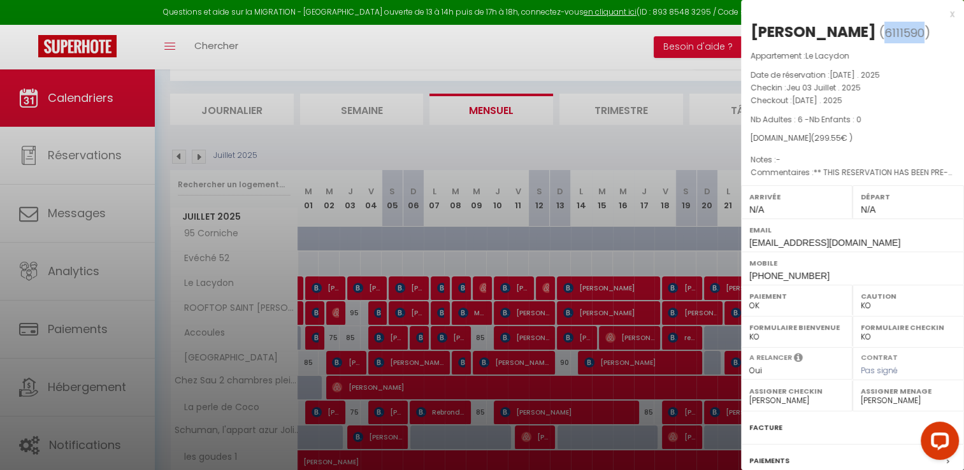
drag, startPoint x: 876, startPoint y: 29, endPoint x: 868, endPoint y: 31, distance: 8.4
copy span "6111590"
click at [406, 287] on div at bounding box center [482, 235] width 964 height 470
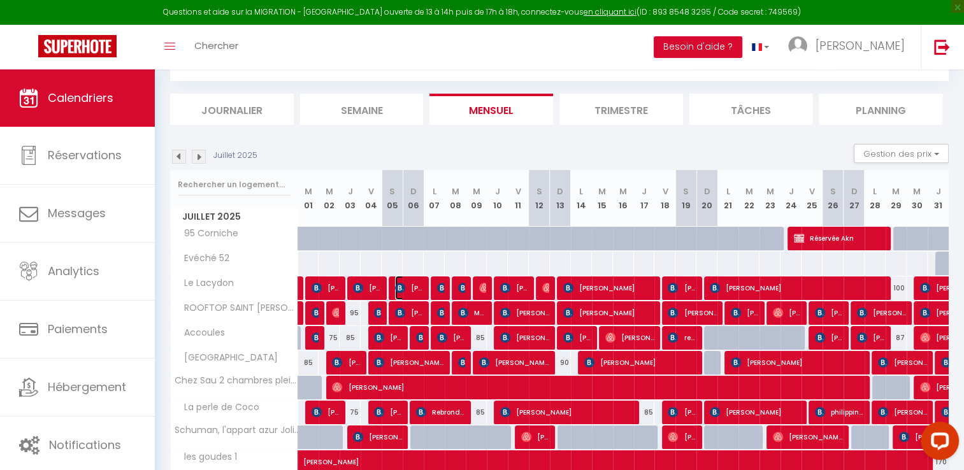
click at [406, 287] on span "[PERSON_NAME]" at bounding box center [409, 288] width 28 height 24
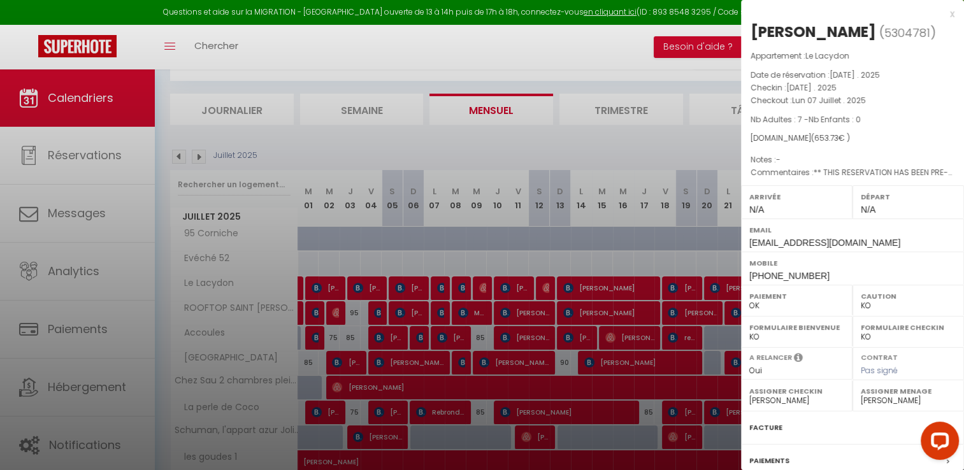
drag, startPoint x: 754, startPoint y: 29, endPoint x: 872, endPoint y: 39, distance: 118.9
click at [872, 39] on div "[PERSON_NAME]" at bounding box center [813, 32] width 126 height 20
drag, startPoint x: 872, startPoint y: 39, endPoint x: 858, endPoint y: 33, distance: 15.1
copy div "[PERSON_NAME]"
drag, startPoint x: 882, startPoint y: 32, endPoint x: 925, endPoint y: 35, distance: 43.4
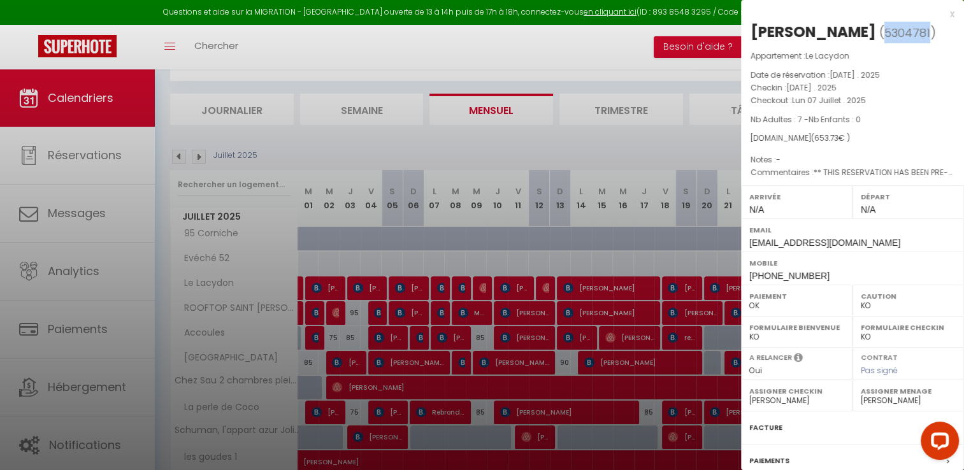
click at [925, 35] on span "5304781" at bounding box center [907, 33] width 46 height 16
drag, startPoint x: 925, startPoint y: 35, endPoint x: 916, endPoint y: 34, distance: 9.0
copy span "5304781"
click at [443, 287] on div at bounding box center [482, 235] width 964 height 470
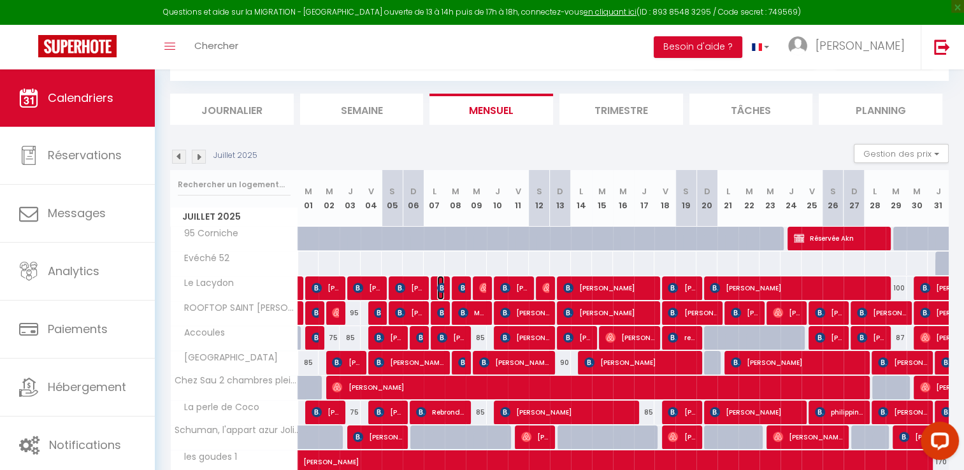
click at [441, 285] on img at bounding box center [442, 288] width 10 height 10
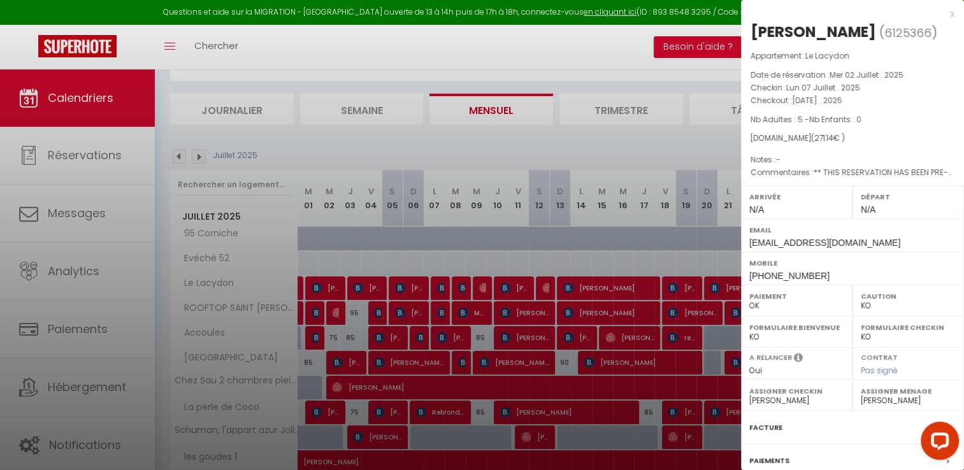
drag, startPoint x: 754, startPoint y: 29, endPoint x: 798, endPoint y: 31, distance: 44.0
click at [798, 31] on div "[PERSON_NAME]" at bounding box center [813, 32] width 126 height 20
drag, startPoint x: 798, startPoint y: 31, endPoint x: 741, endPoint y: 31, distance: 57.3
click at [741, 31] on body "Questions et aide sur la MIGRATION - [GEOGRAPHIC_DATA] ouverte de 13 à 14h puis…" at bounding box center [482, 283] width 964 height 554
drag, startPoint x: 741, startPoint y: 31, endPoint x: 811, endPoint y: 13, distance: 72.5
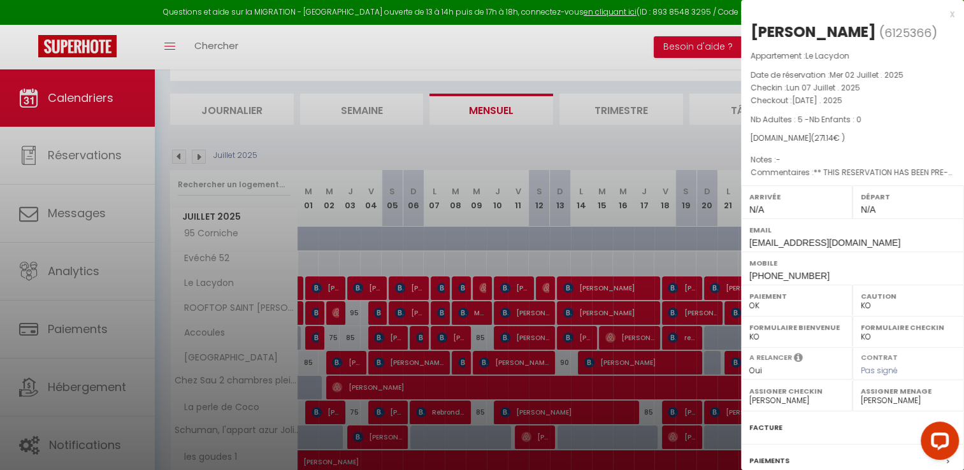
click at [811, 13] on div "x" at bounding box center [847, 13] width 213 height 15
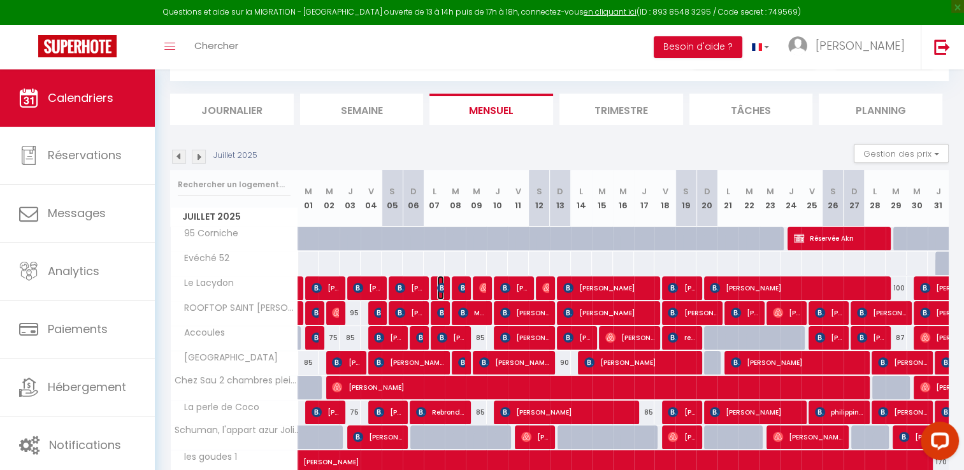
click at [438, 289] on img at bounding box center [442, 288] width 10 height 10
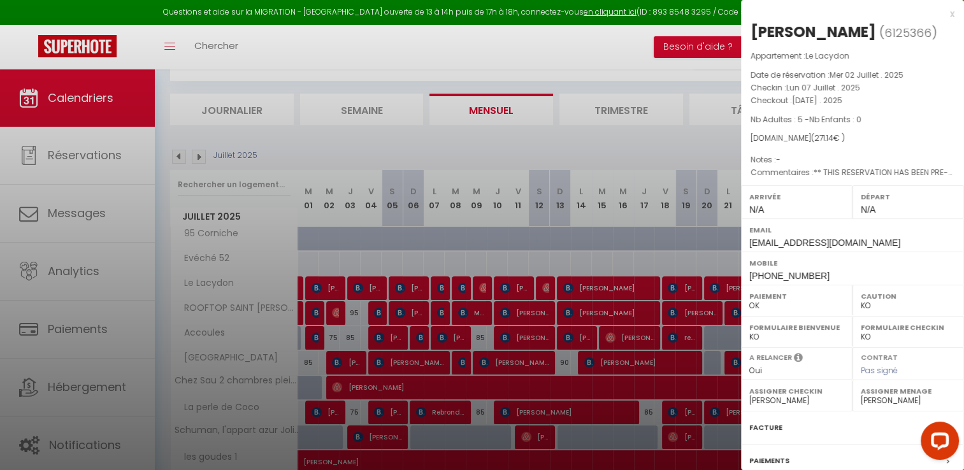
drag, startPoint x: 750, startPoint y: 31, endPoint x: 850, endPoint y: 35, distance: 100.8
click at [850, 35] on div "[PERSON_NAME]" at bounding box center [813, 32] width 126 height 20
drag, startPoint x: 850, startPoint y: 35, endPoint x: 838, endPoint y: 34, distance: 12.8
drag, startPoint x: 861, startPoint y: 32, endPoint x: 907, endPoint y: 30, distance: 45.9
click at [907, 30] on span "( 6125366 )" at bounding box center [908, 33] width 58 height 18
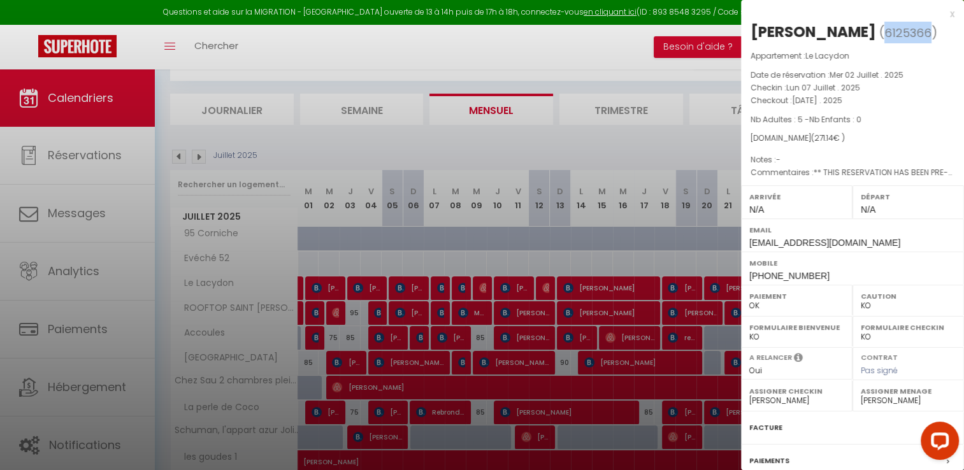
drag, startPoint x: 907, startPoint y: 30, endPoint x: 901, endPoint y: 32, distance: 6.7
click at [458, 284] on div at bounding box center [482, 235] width 964 height 470
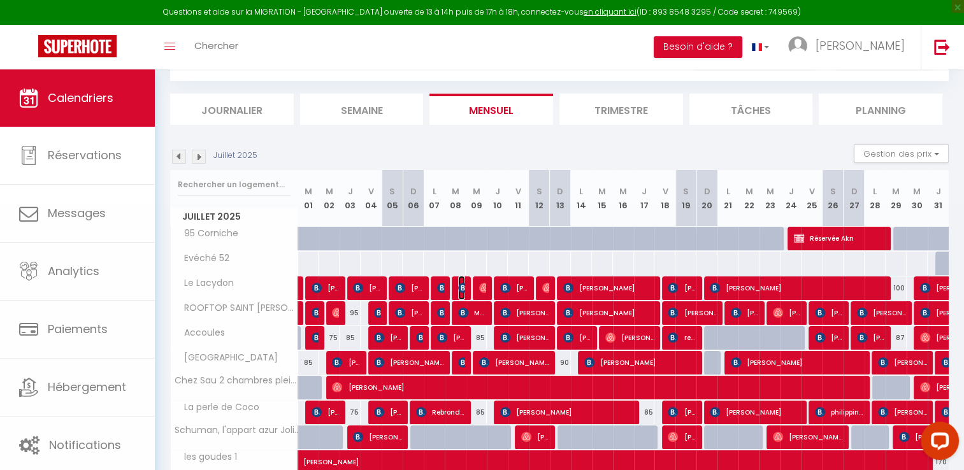
click at [458, 284] on img at bounding box center [463, 288] width 10 height 10
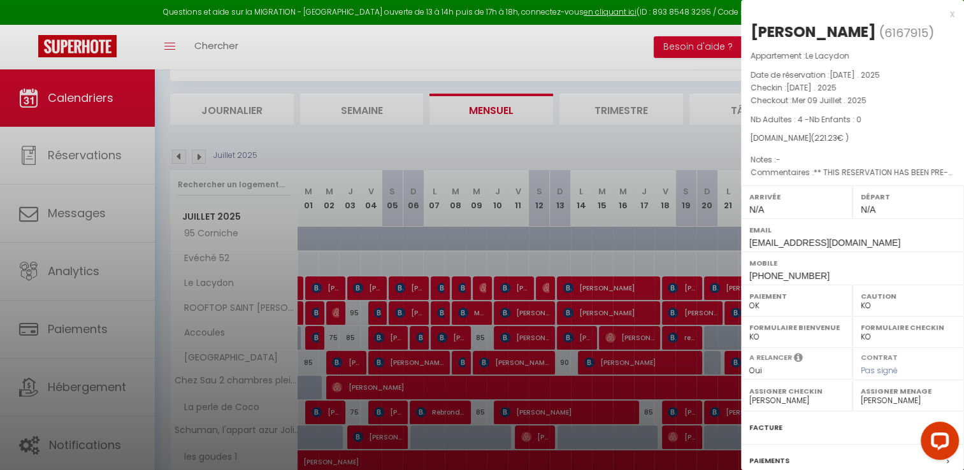
drag, startPoint x: 752, startPoint y: 27, endPoint x: 856, endPoint y: 29, distance: 103.9
click at [856, 29] on h2 "[PERSON_NAME] ( 6167915 )" at bounding box center [852, 33] width 204 height 22
drag, startPoint x: 856, startPoint y: 29, endPoint x: 837, endPoint y: 28, distance: 18.5
drag, startPoint x: 861, startPoint y: 29, endPoint x: 900, endPoint y: 32, distance: 39.6
click at [900, 32] on span "6167915" at bounding box center [906, 33] width 44 height 16
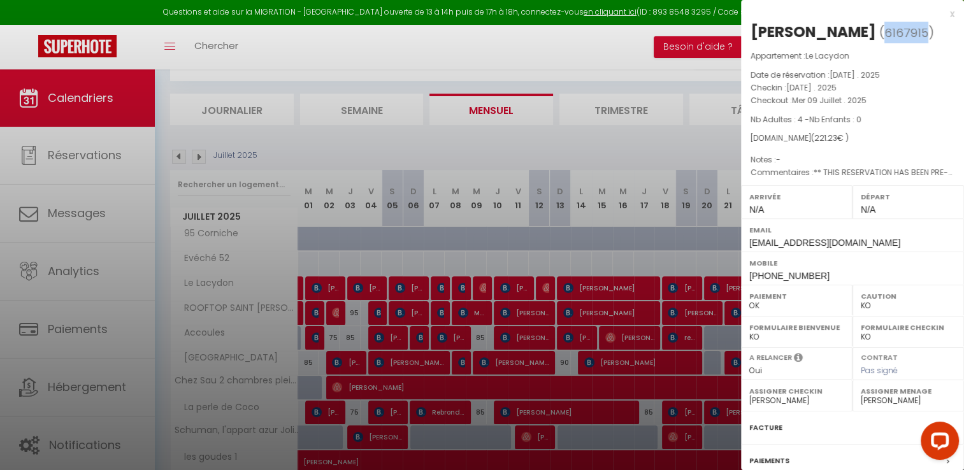
drag, startPoint x: 900, startPoint y: 32, endPoint x: 891, endPoint y: 32, distance: 9.6
click at [484, 285] on div at bounding box center [482, 235] width 964 height 470
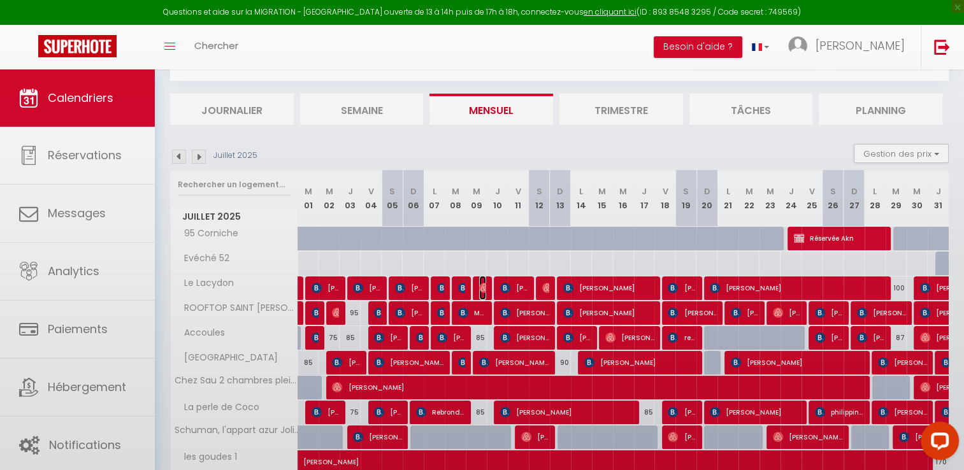
click at [484, 285] on img at bounding box center [484, 288] width 10 height 10
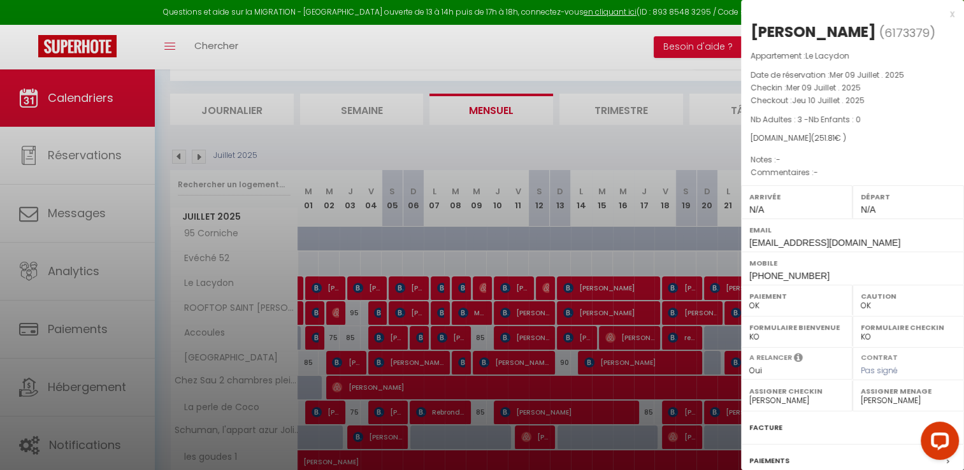
drag, startPoint x: 749, startPoint y: 31, endPoint x: 882, endPoint y: 32, distance: 132.5
click at [882, 32] on div "[PERSON_NAME] ( 6173379 ) Appartement : Le Lacydon Date de réservation : [DATE]…" at bounding box center [852, 298] width 223 height 553
drag, startPoint x: 882, startPoint y: 32, endPoint x: 868, endPoint y: 33, distance: 13.4
drag, startPoint x: 894, startPoint y: 34, endPoint x: 933, endPoint y: 36, distance: 39.6
click at [929, 36] on span "6173379" at bounding box center [906, 33] width 45 height 16
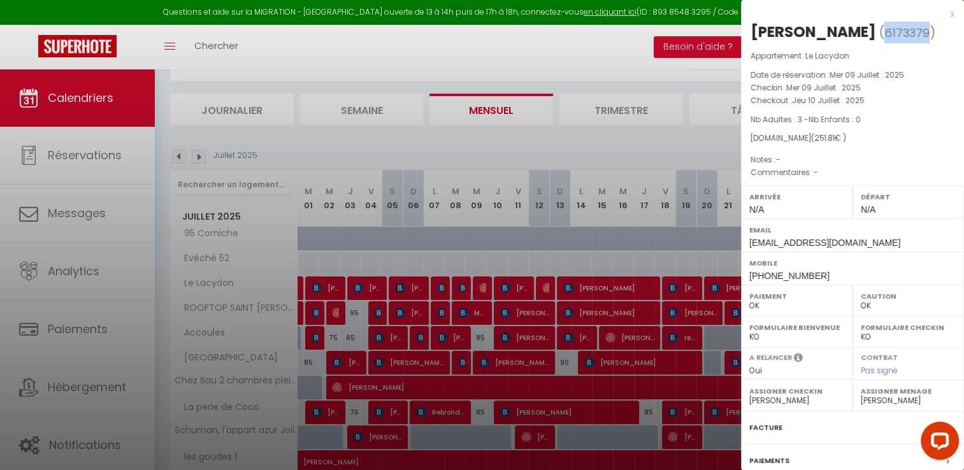
drag, startPoint x: 933, startPoint y: 36, endPoint x: 922, endPoint y: 33, distance: 11.3
click at [501, 280] on div at bounding box center [482, 235] width 964 height 470
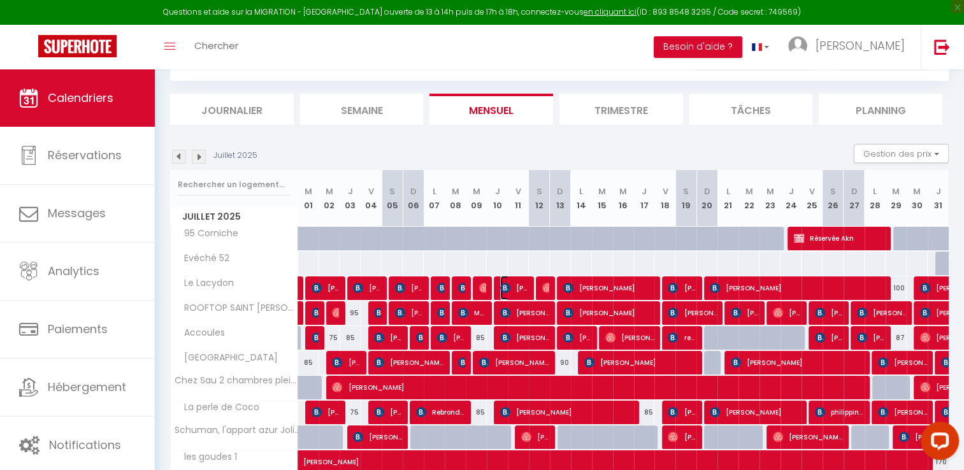
click at [502, 285] on img at bounding box center [505, 288] width 10 height 10
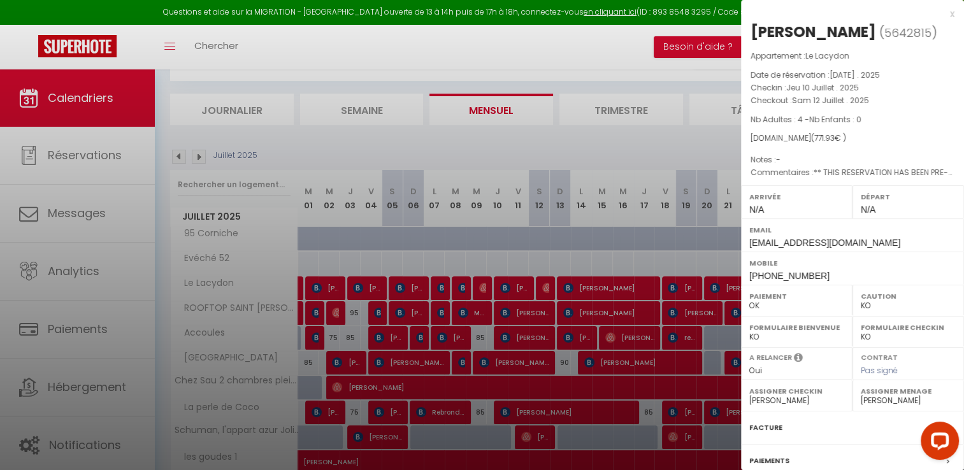
drag, startPoint x: 750, startPoint y: 27, endPoint x: 885, endPoint y: 29, distance: 134.4
click at [885, 29] on h2 "[PERSON_NAME] ( 5642815 )" at bounding box center [852, 33] width 204 height 22
drag, startPoint x: 885, startPoint y: 29, endPoint x: 864, endPoint y: 31, distance: 21.2
drag, startPoint x: 754, startPoint y: 55, endPoint x: 803, endPoint y: 58, distance: 49.2
click at [879, 41] on span "( 5642815 )" at bounding box center [908, 33] width 58 height 18
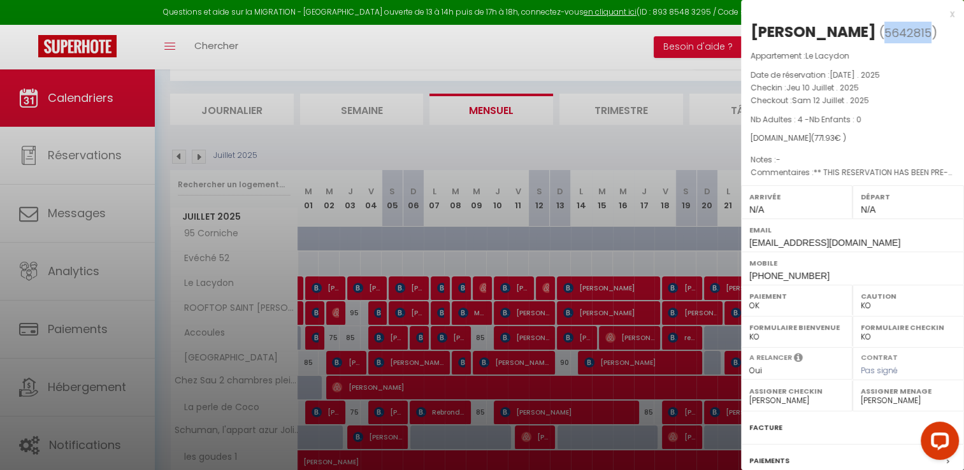
drag, startPoint x: 803, startPoint y: 58, endPoint x: 787, endPoint y: 57, distance: 15.9
click at [943, 15] on div "x" at bounding box center [847, 13] width 213 height 15
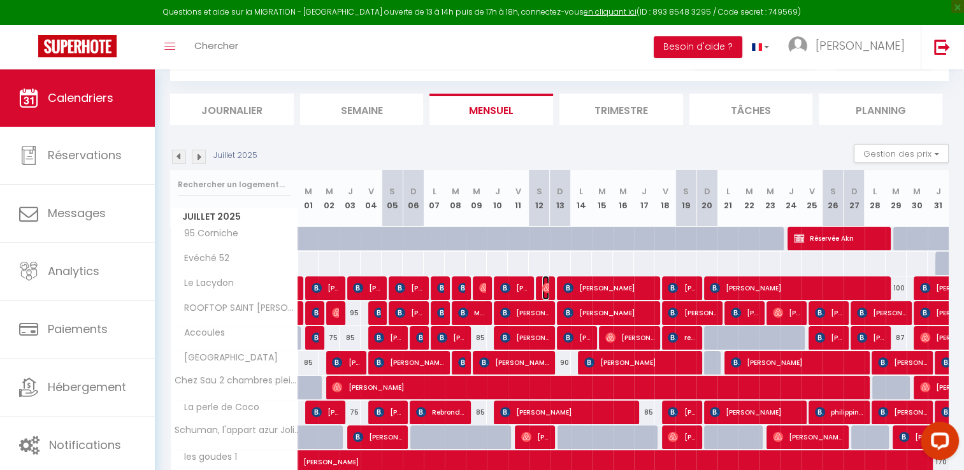
click at [545, 287] on img at bounding box center [547, 288] width 10 height 10
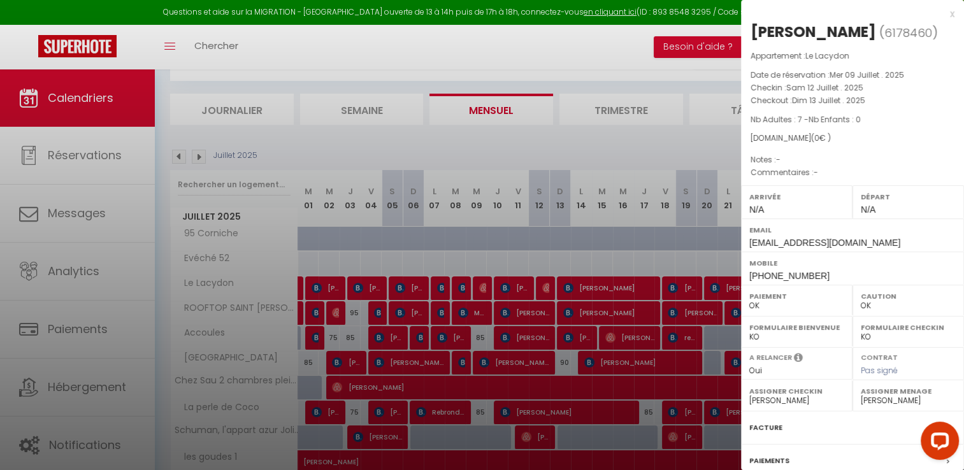
drag, startPoint x: 749, startPoint y: 27, endPoint x: 840, endPoint y: 34, distance: 91.4
click at [840, 34] on div "[PERSON_NAME] ( 6178460 ) Appartement : Le Lacydon Date de réservation : [DATE]…" at bounding box center [852, 298] width 223 height 553
drag, startPoint x: 851, startPoint y: 31, endPoint x: 893, endPoint y: 32, distance: 42.1
click at [893, 32] on span "6178460" at bounding box center [908, 33] width 48 height 16
drag, startPoint x: 893, startPoint y: 32, endPoint x: 887, endPoint y: 29, distance: 6.6
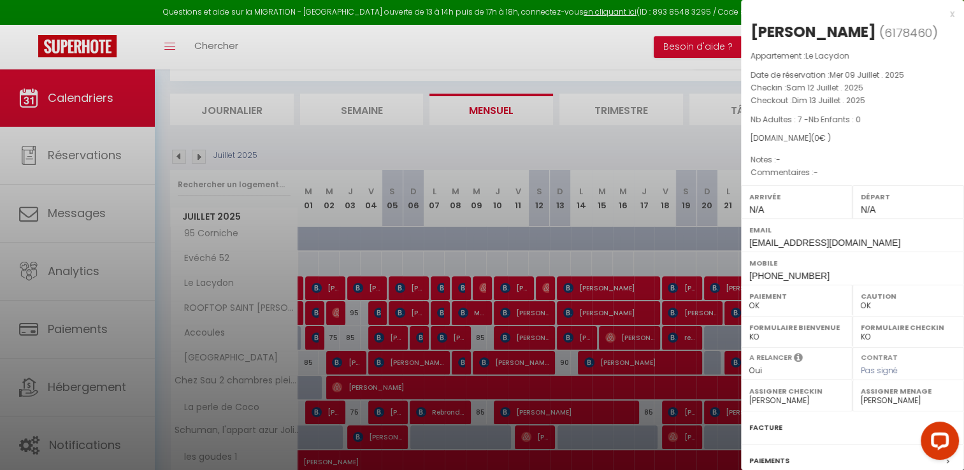
click at [586, 287] on div at bounding box center [482, 235] width 964 height 470
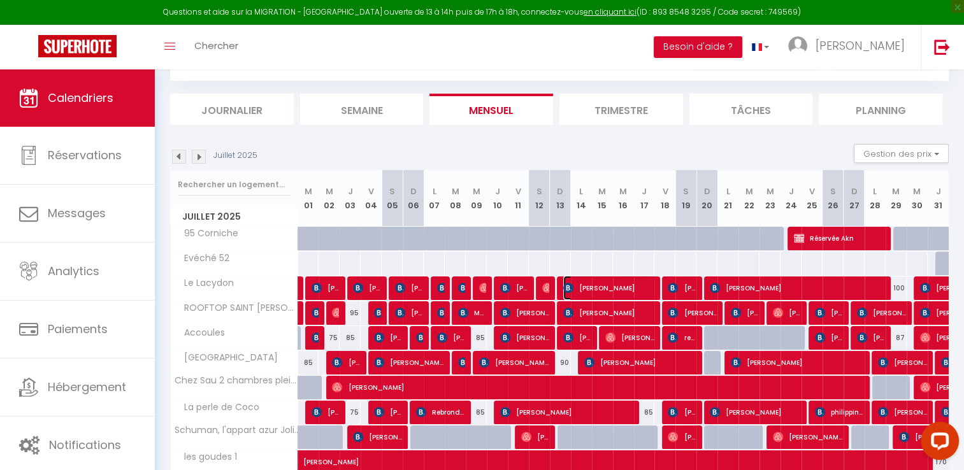
click at [586, 287] on span "[PERSON_NAME]" at bounding box center [608, 288] width 91 height 24
select select "KO"
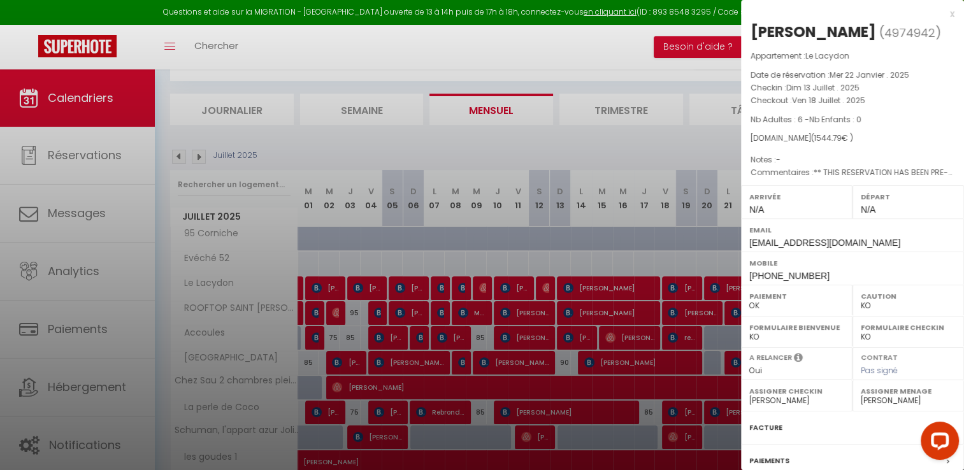
drag, startPoint x: 752, startPoint y: 30, endPoint x: 843, endPoint y: 34, distance: 91.2
click at [843, 34] on div "[PERSON_NAME]" at bounding box center [813, 32] width 126 height 20
drag, startPoint x: 843, startPoint y: 34, endPoint x: 833, endPoint y: 32, distance: 9.7
click at [701, 469] on div at bounding box center [482, 235] width 964 height 470
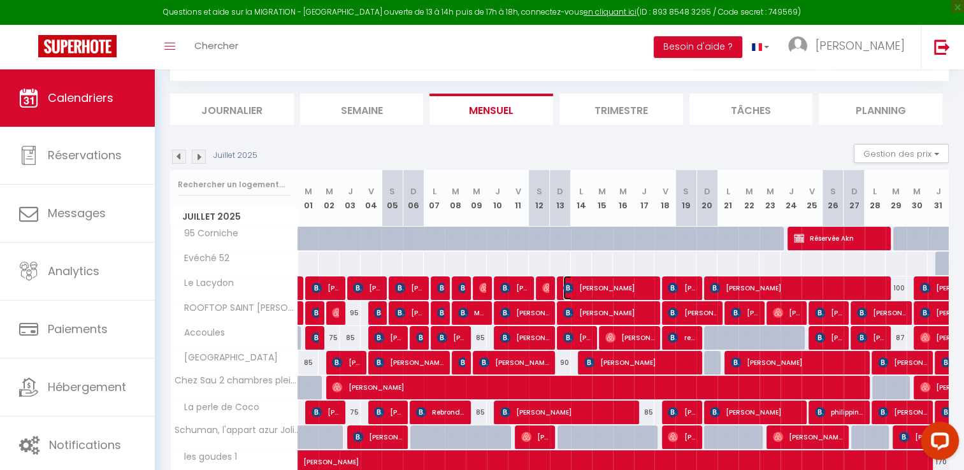
click at [632, 292] on span "[PERSON_NAME]" at bounding box center [608, 288] width 91 height 24
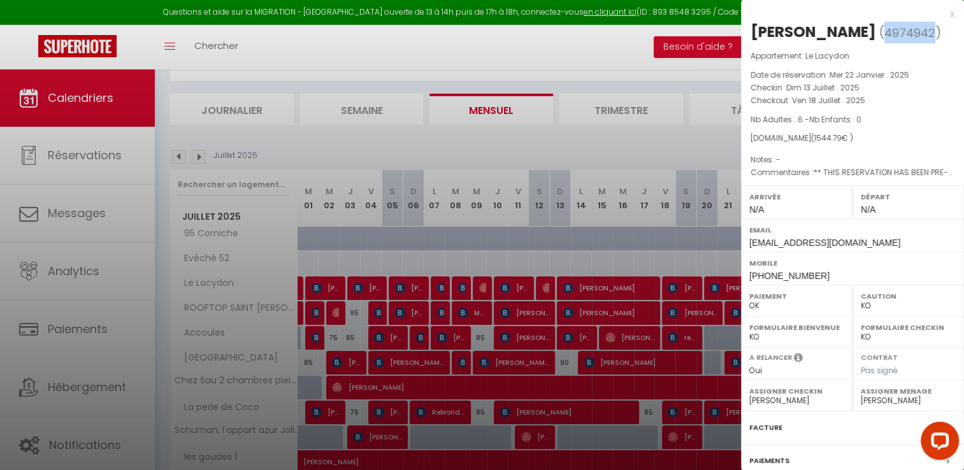
drag, startPoint x: 856, startPoint y: 32, endPoint x: 900, endPoint y: 34, distance: 44.7
click at [900, 34] on span "4974942" at bounding box center [909, 33] width 51 height 16
drag, startPoint x: 900, startPoint y: 34, endPoint x: 892, endPoint y: 32, distance: 8.7
